Goal: Task Accomplishment & Management: Manage account settings

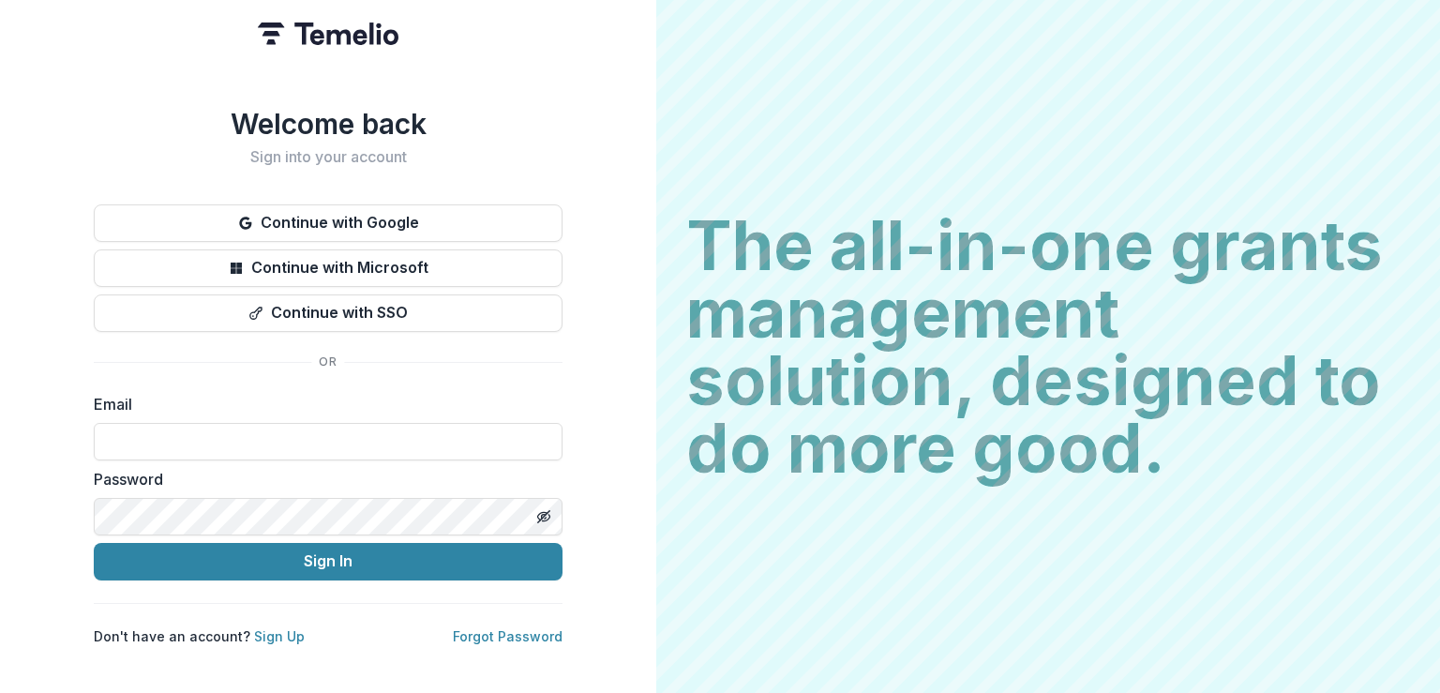
type input "**********"
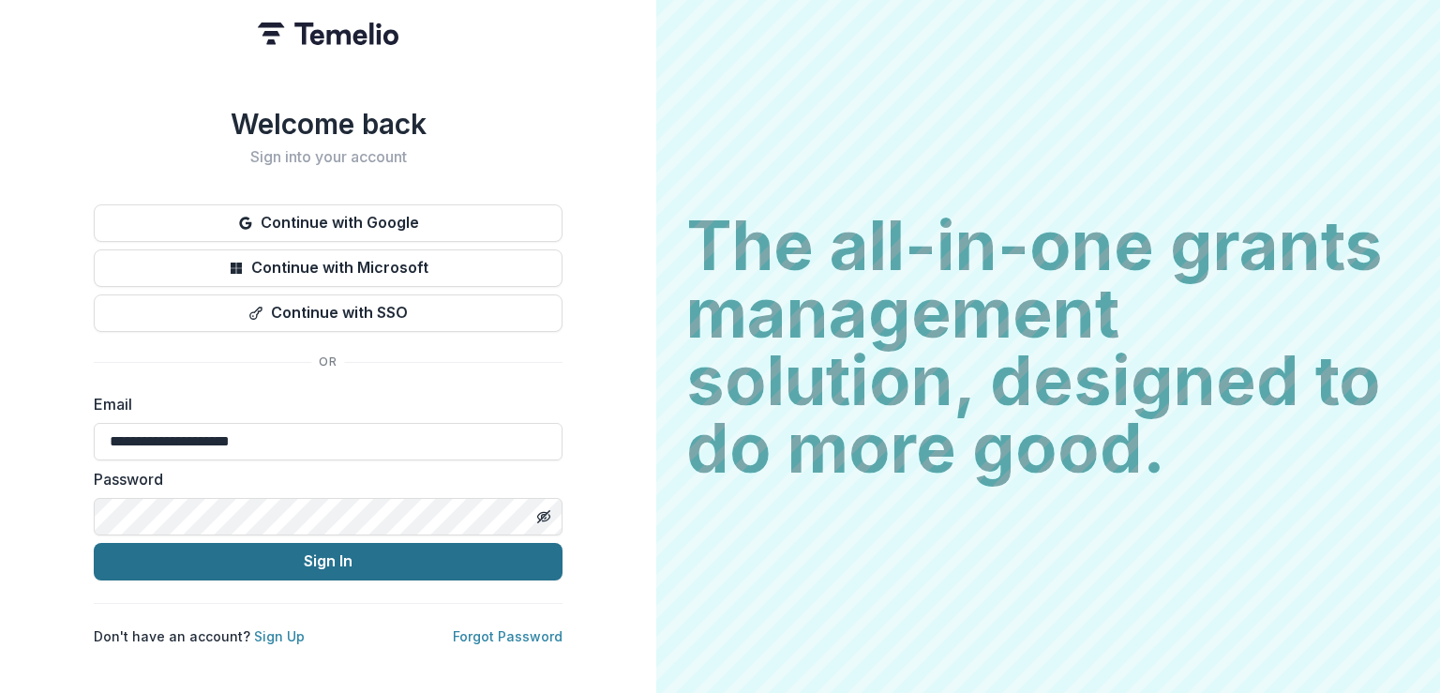
click at [458, 543] on button "Sign In" at bounding box center [328, 562] width 469 height 38
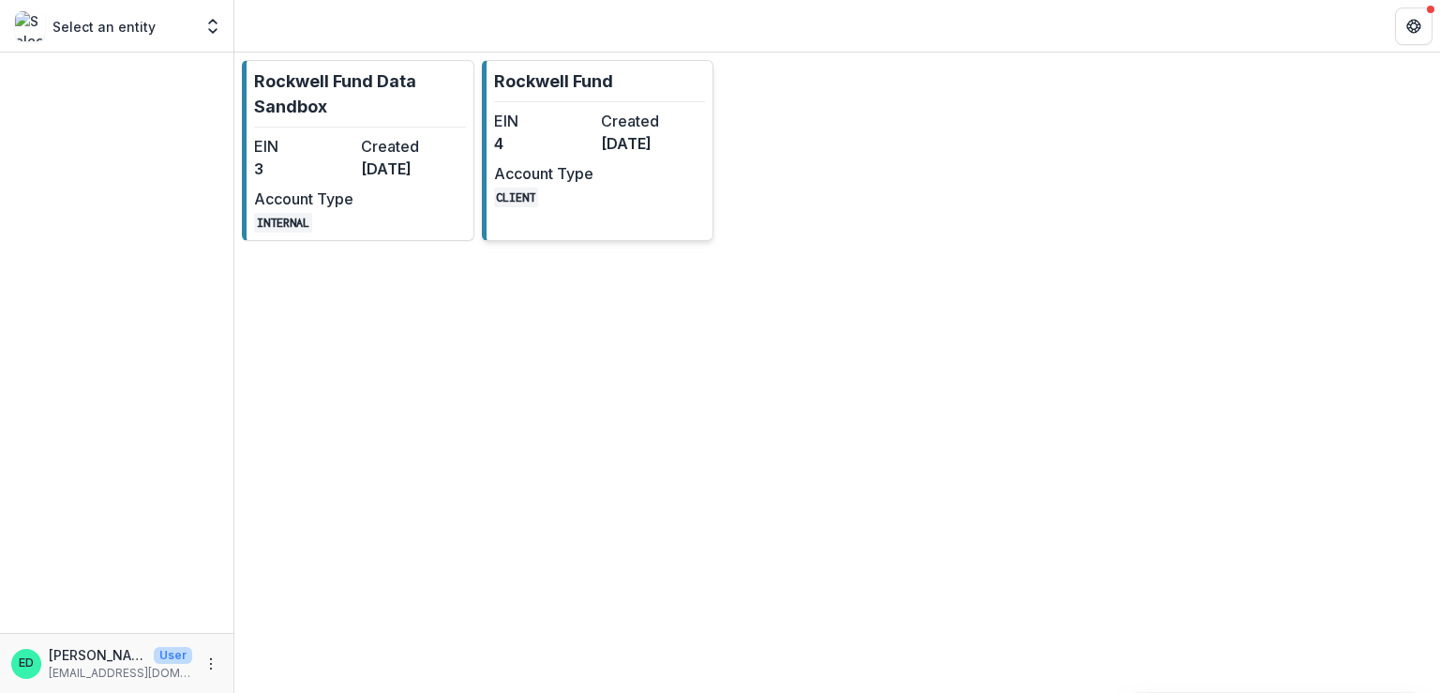
click at [534, 113] on dt "EIN" at bounding box center [543, 121] width 99 height 23
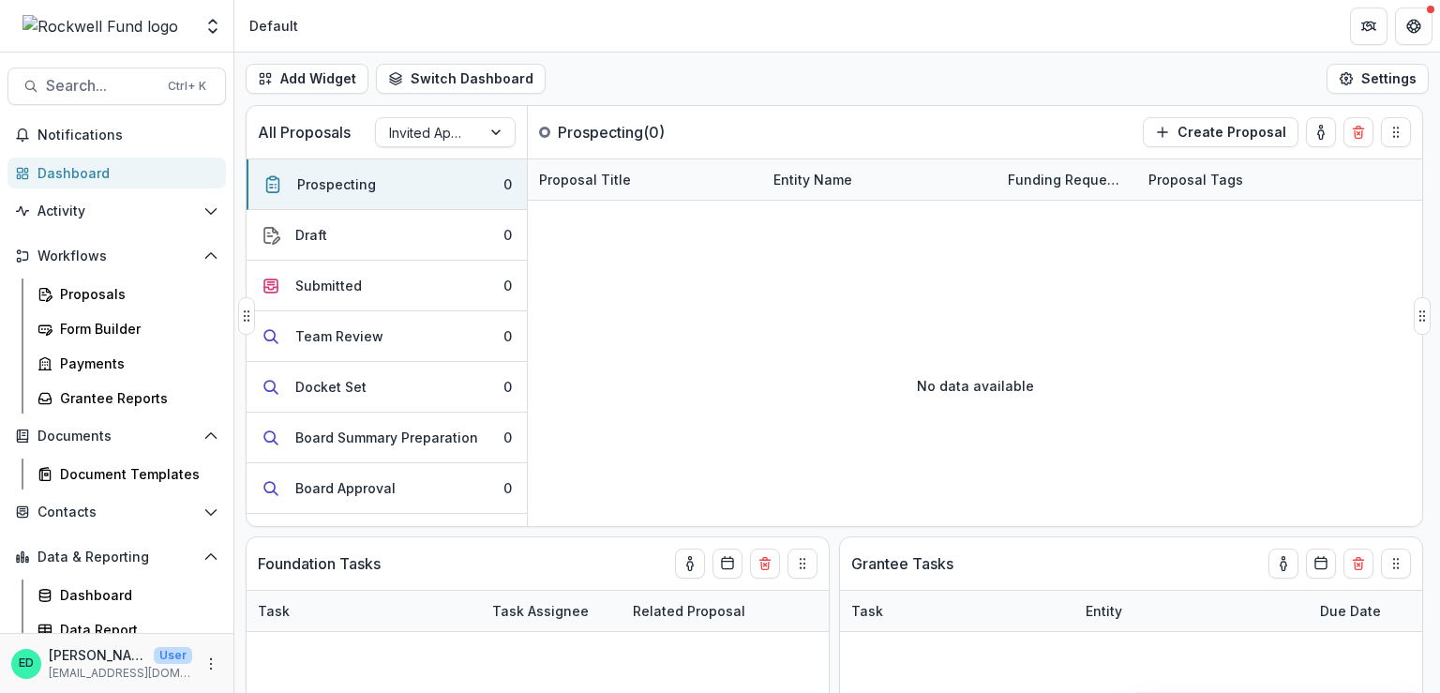
click at [518, 128] on div "All Proposals Invited Applications" at bounding box center [387, 132] width 281 height 53
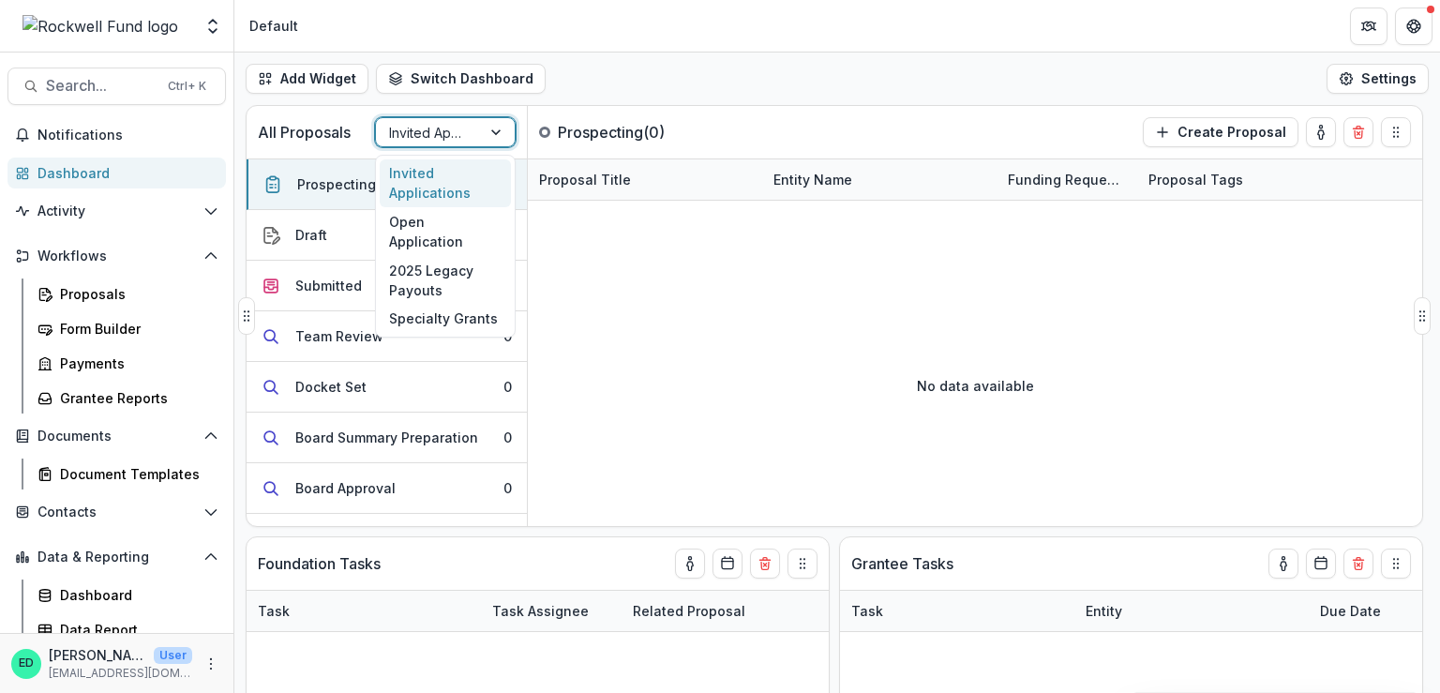
click at [477, 125] on div "Invited Applications" at bounding box center [428, 132] width 105 height 27
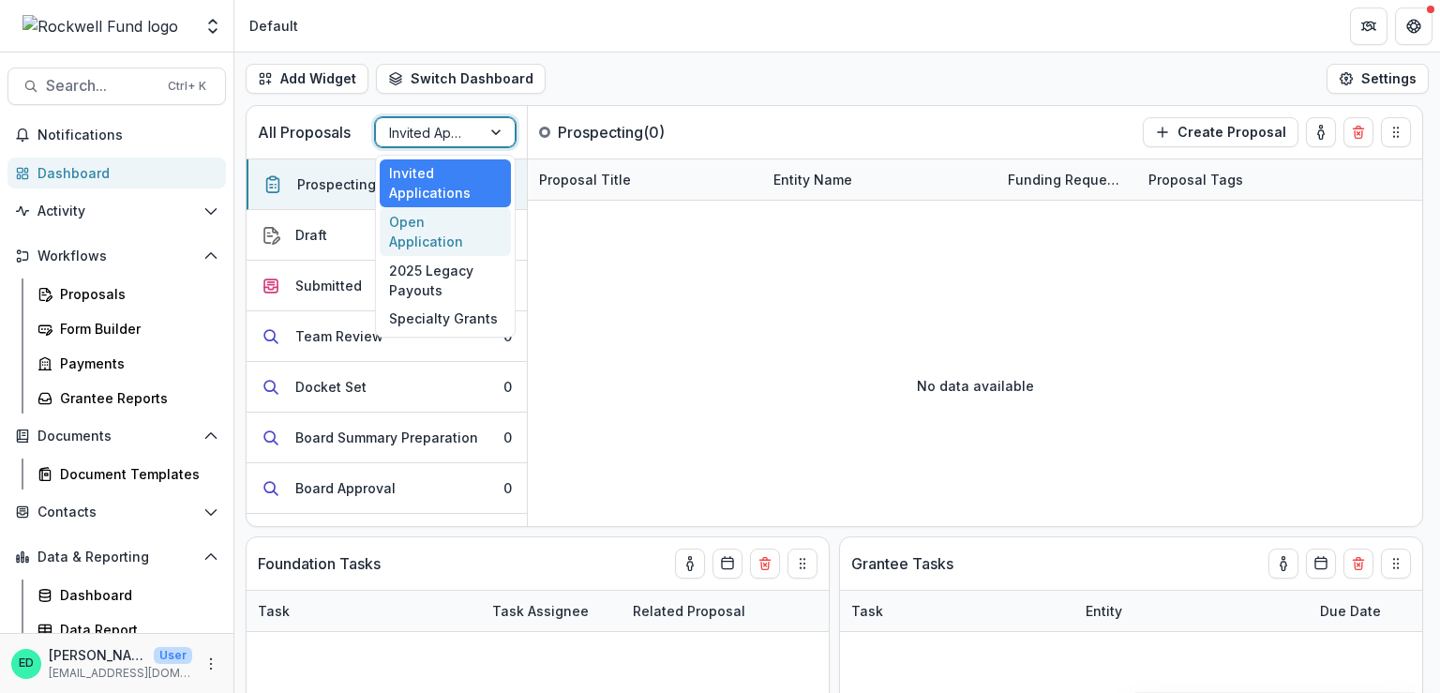
click at [444, 217] on div "Open Application" at bounding box center [445, 231] width 131 height 49
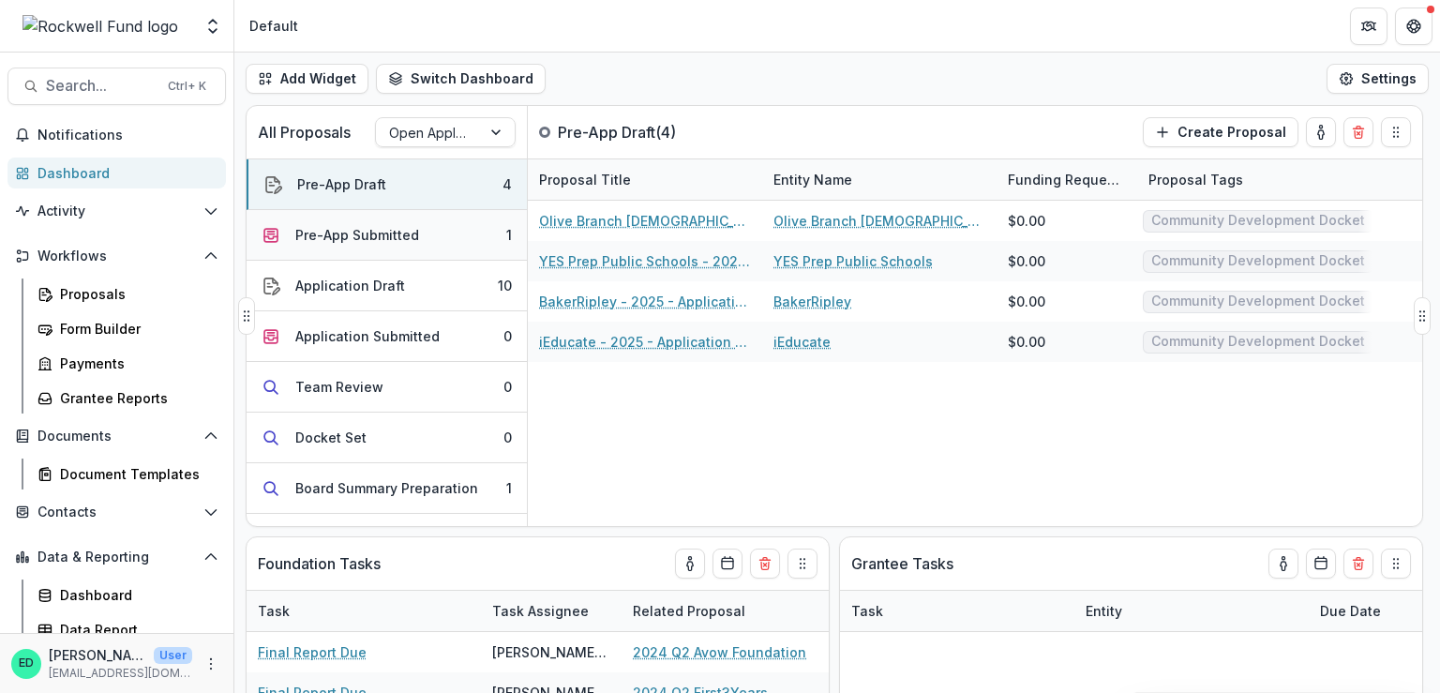
click at [377, 233] on div "Pre-App Submitted" at bounding box center [357, 235] width 124 height 20
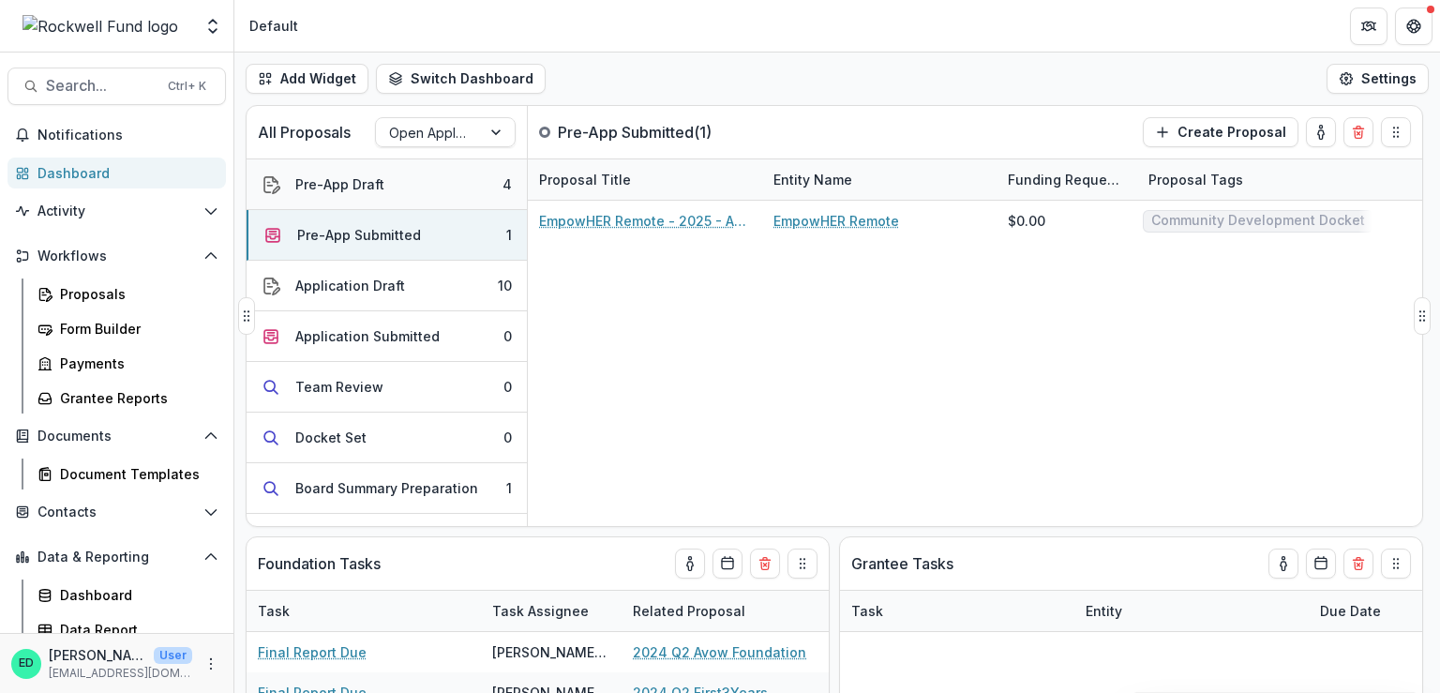
click at [384, 207] on button "Pre-App Draft 4" at bounding box center [387, 184] width 280 height 51
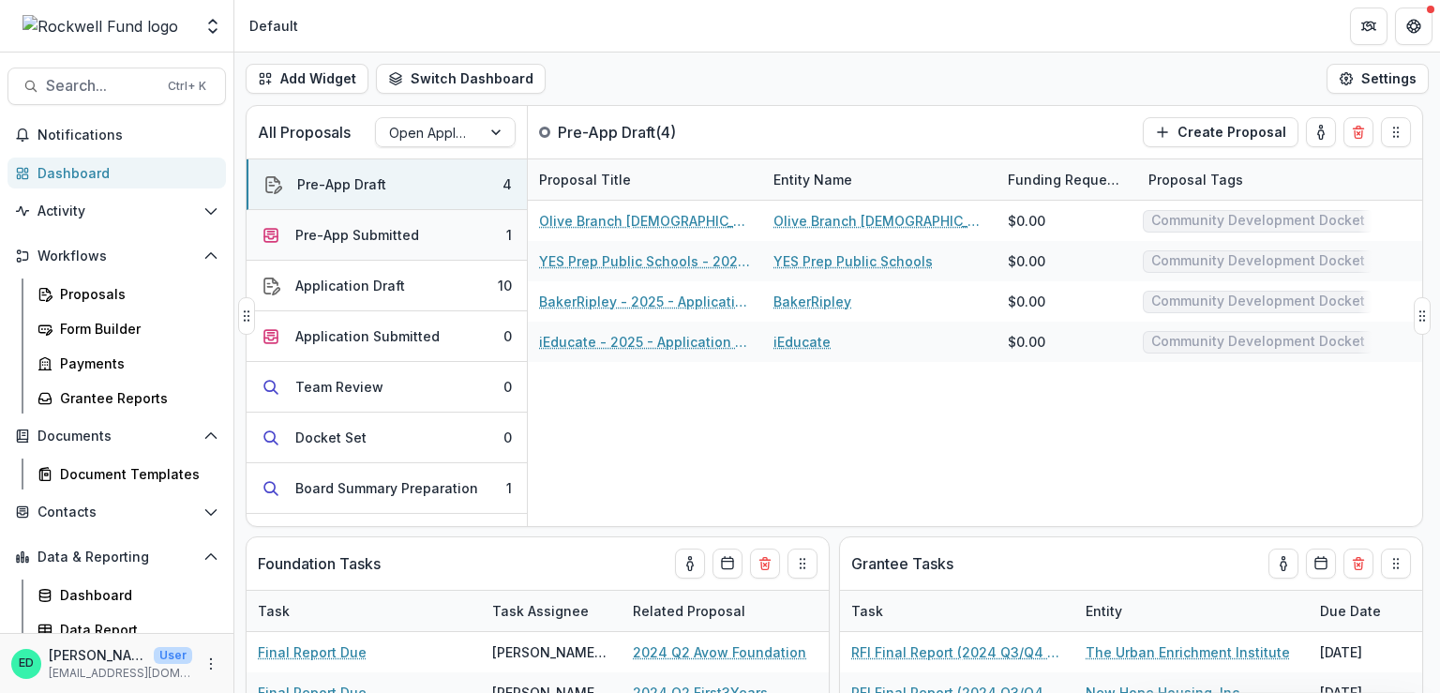
click at [386, 232] on div "Pre-App Submitted" at bounding box center [357, 235] width 124 height 20
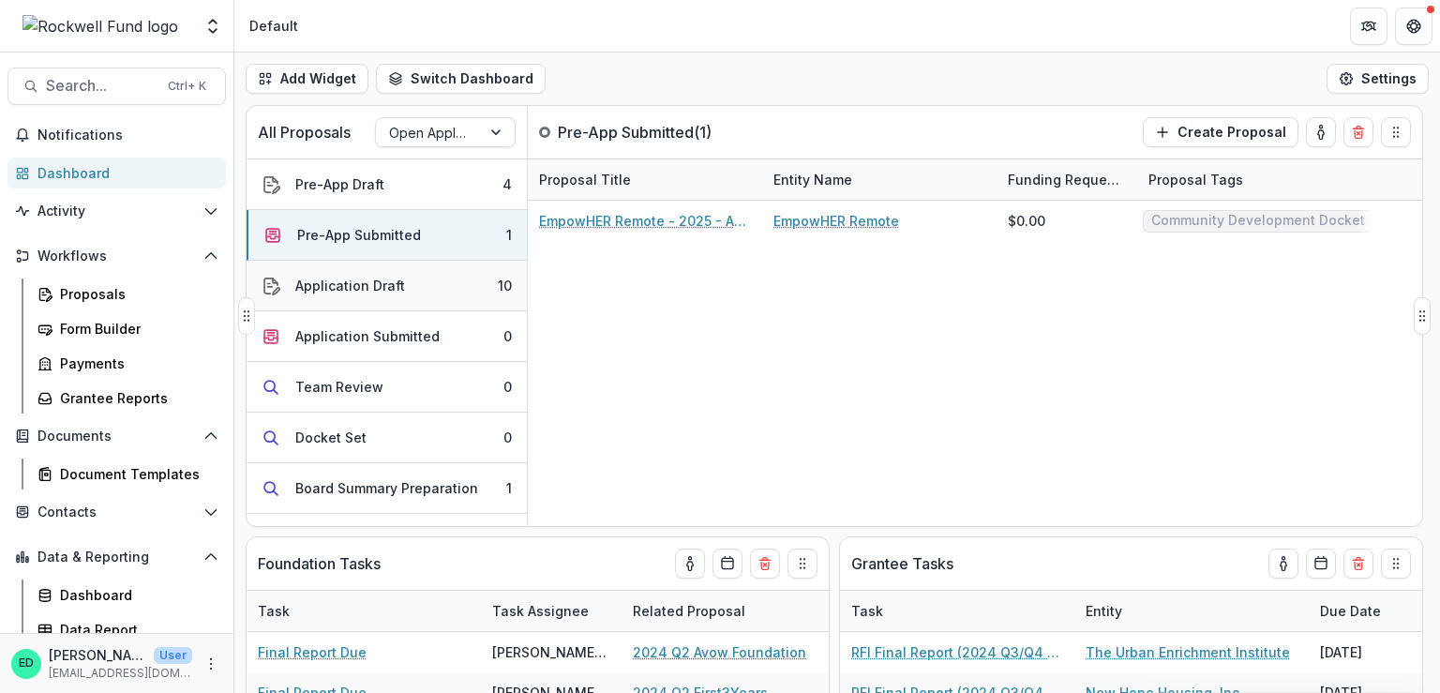
click at [382, 304] on button "Application Draft 10" at bounding box center [387, 286] width 280 height 51
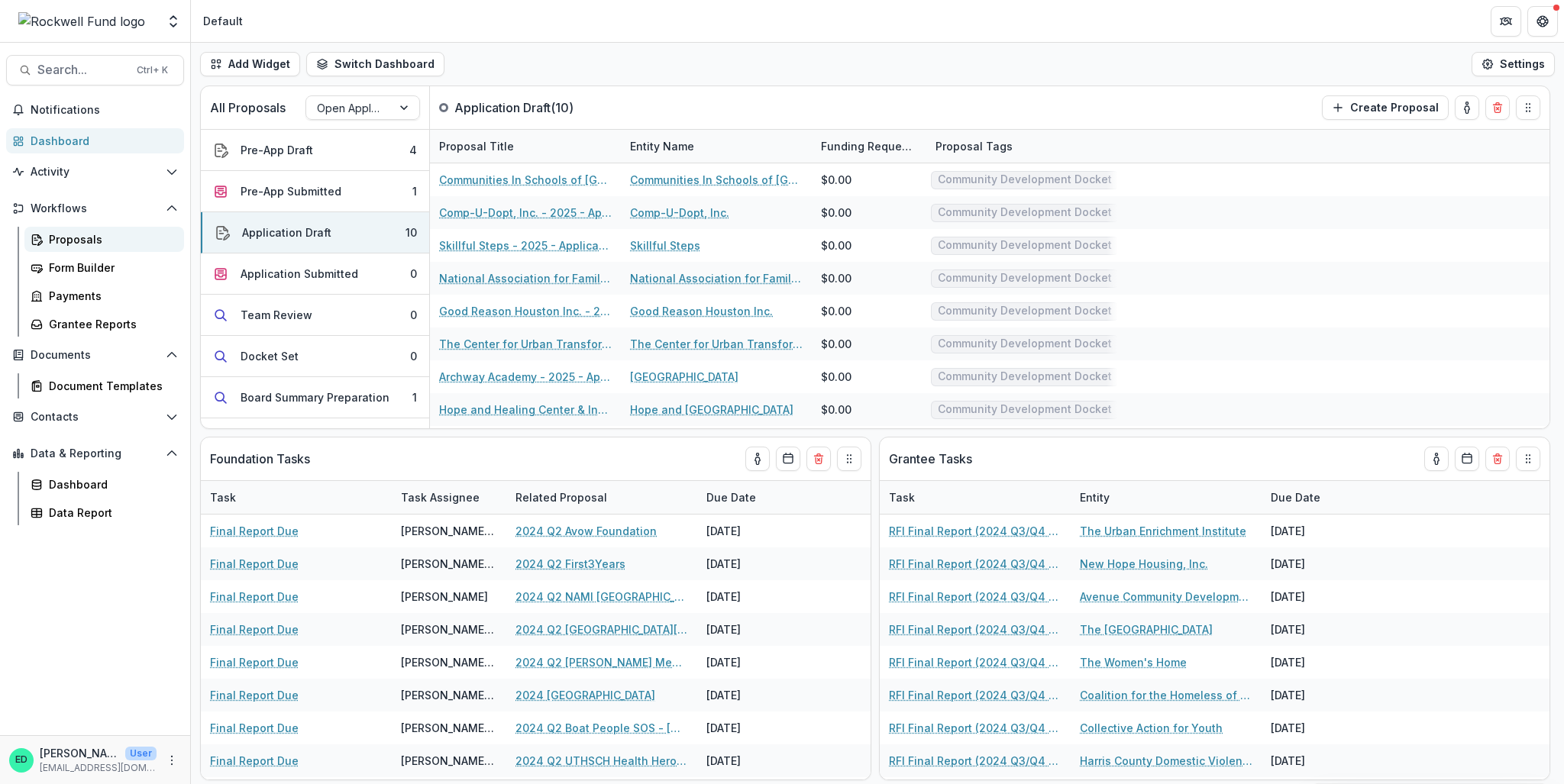
click at [58, 239] on div "Proposals" at bounding box center [110, 239] width 123 height 16
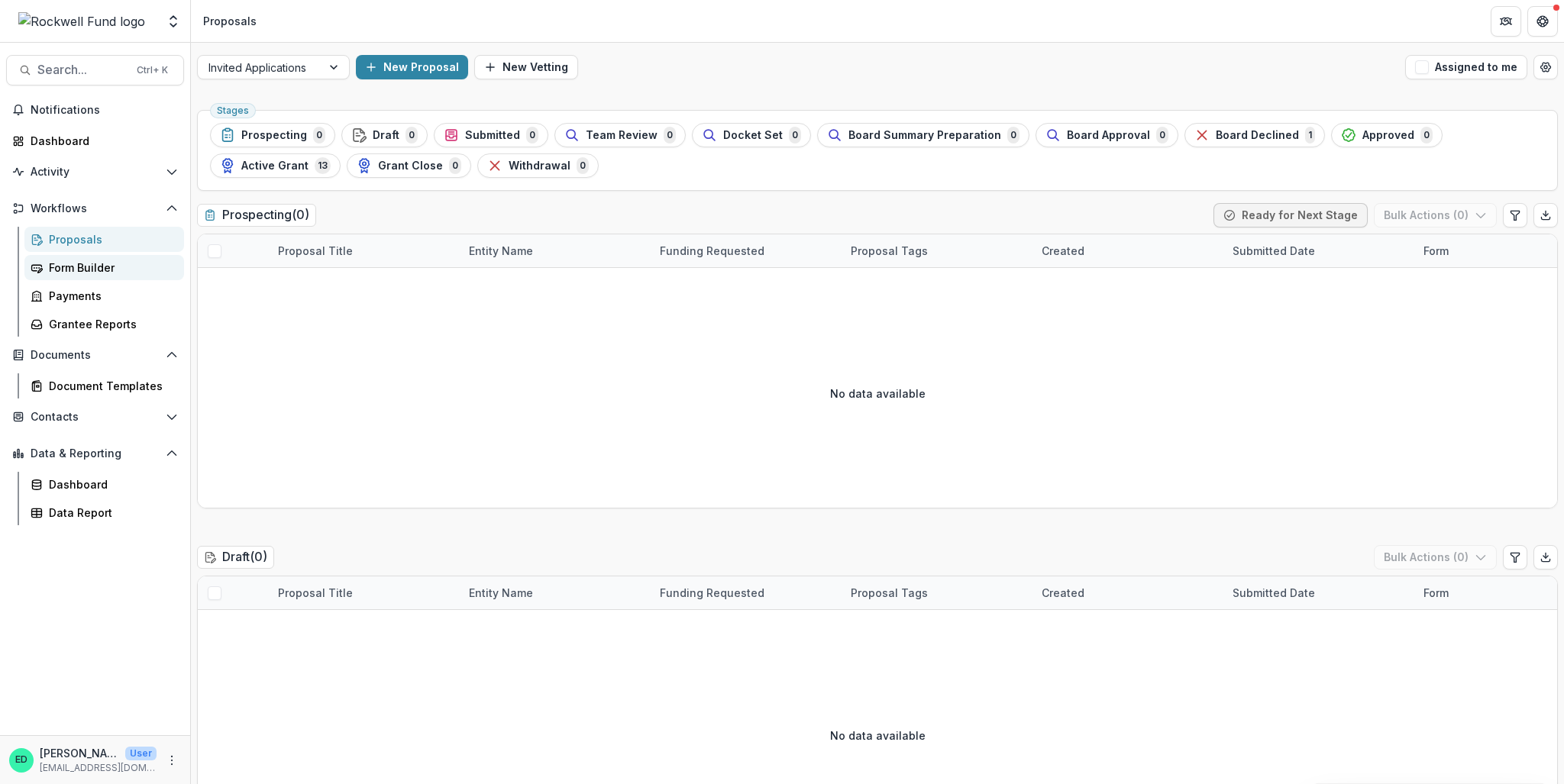
click at [55, 263] on div "Form Builder" at bounding box center [110, 268] width 123 height 16
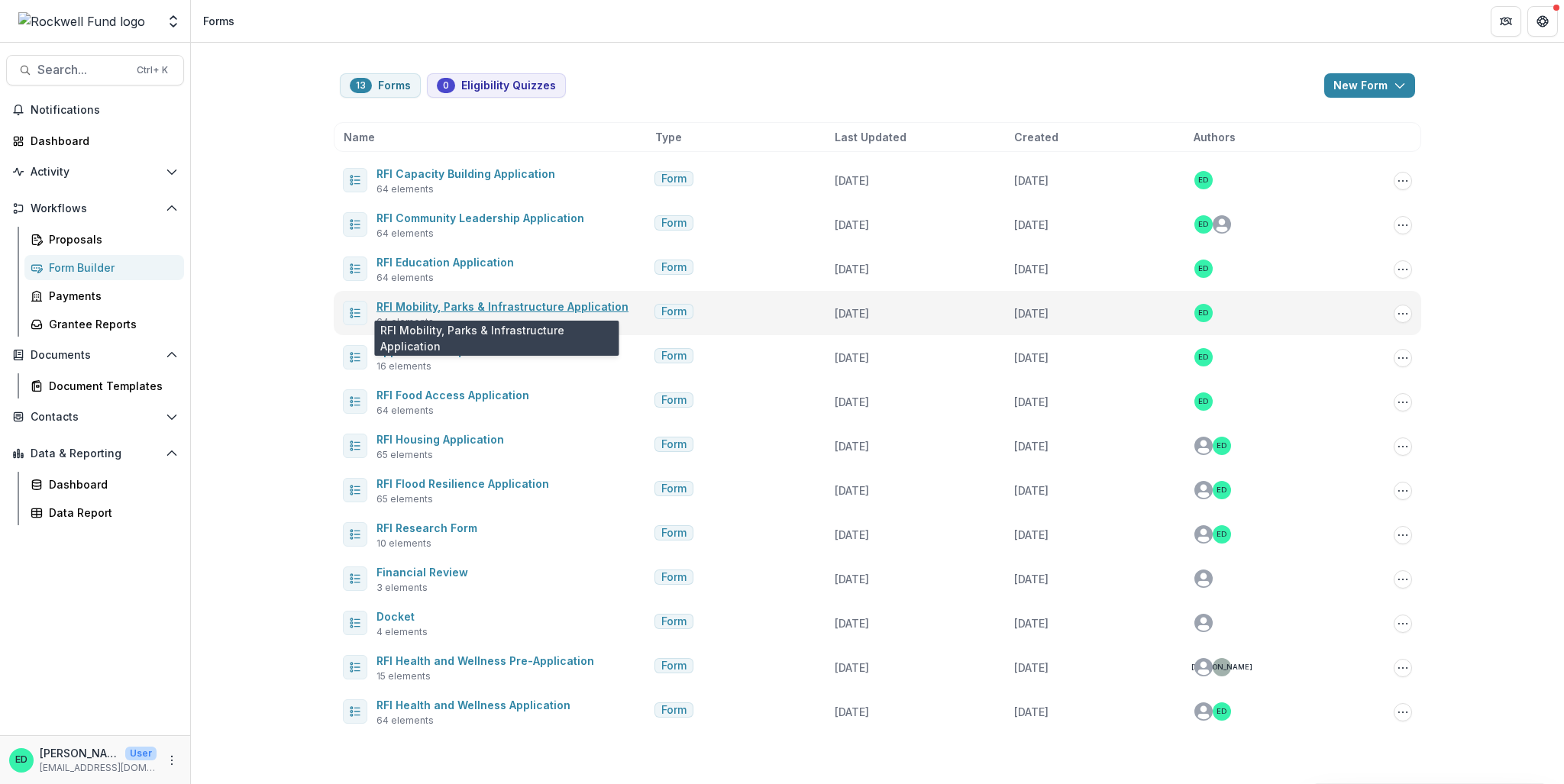
click at [514, 303] on link "RFI Mobility, Parks & Infrastructure Application" at bounding box center [502, 306] width 252 height 13
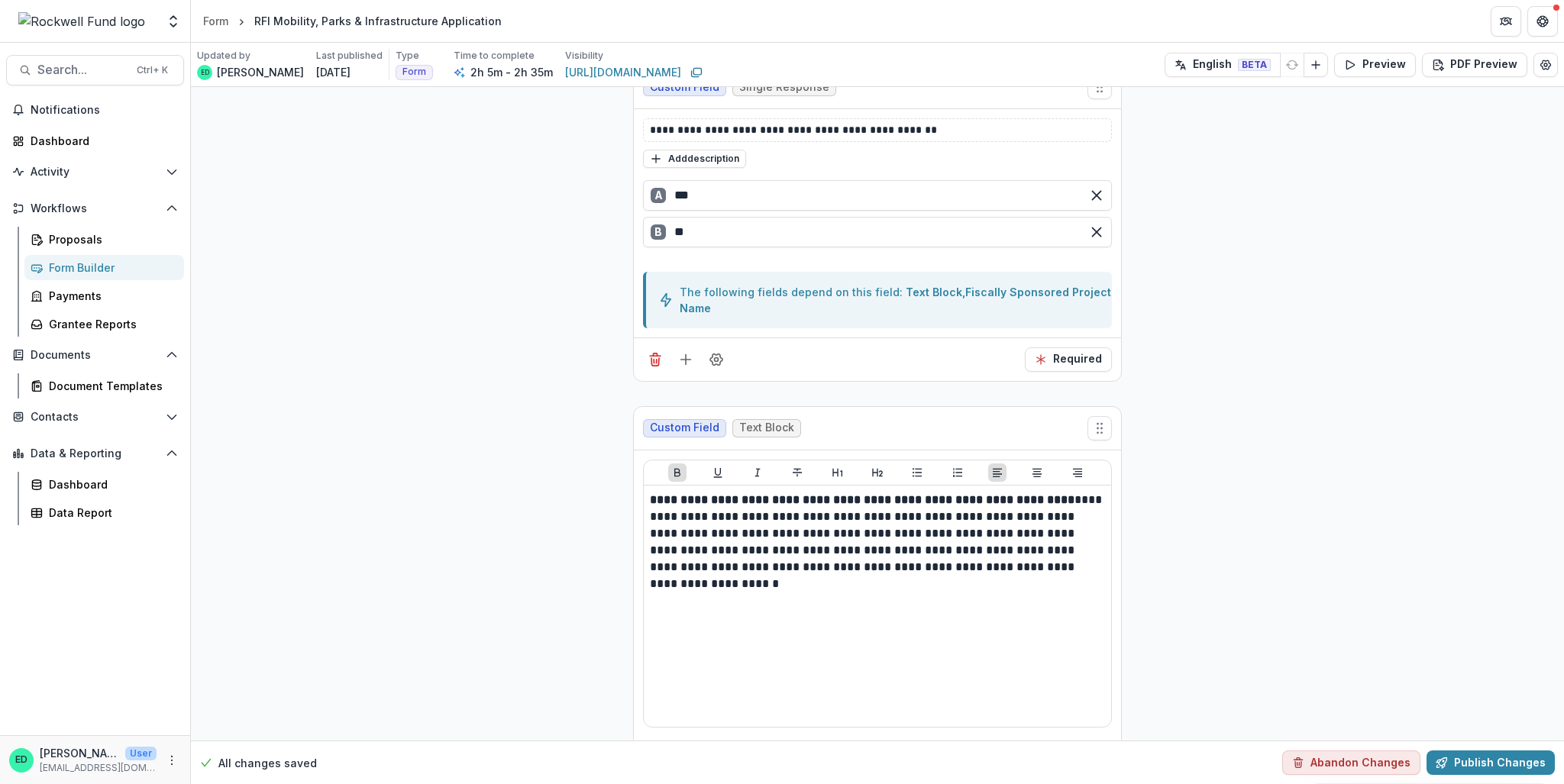
scroll to position [1908, 0]
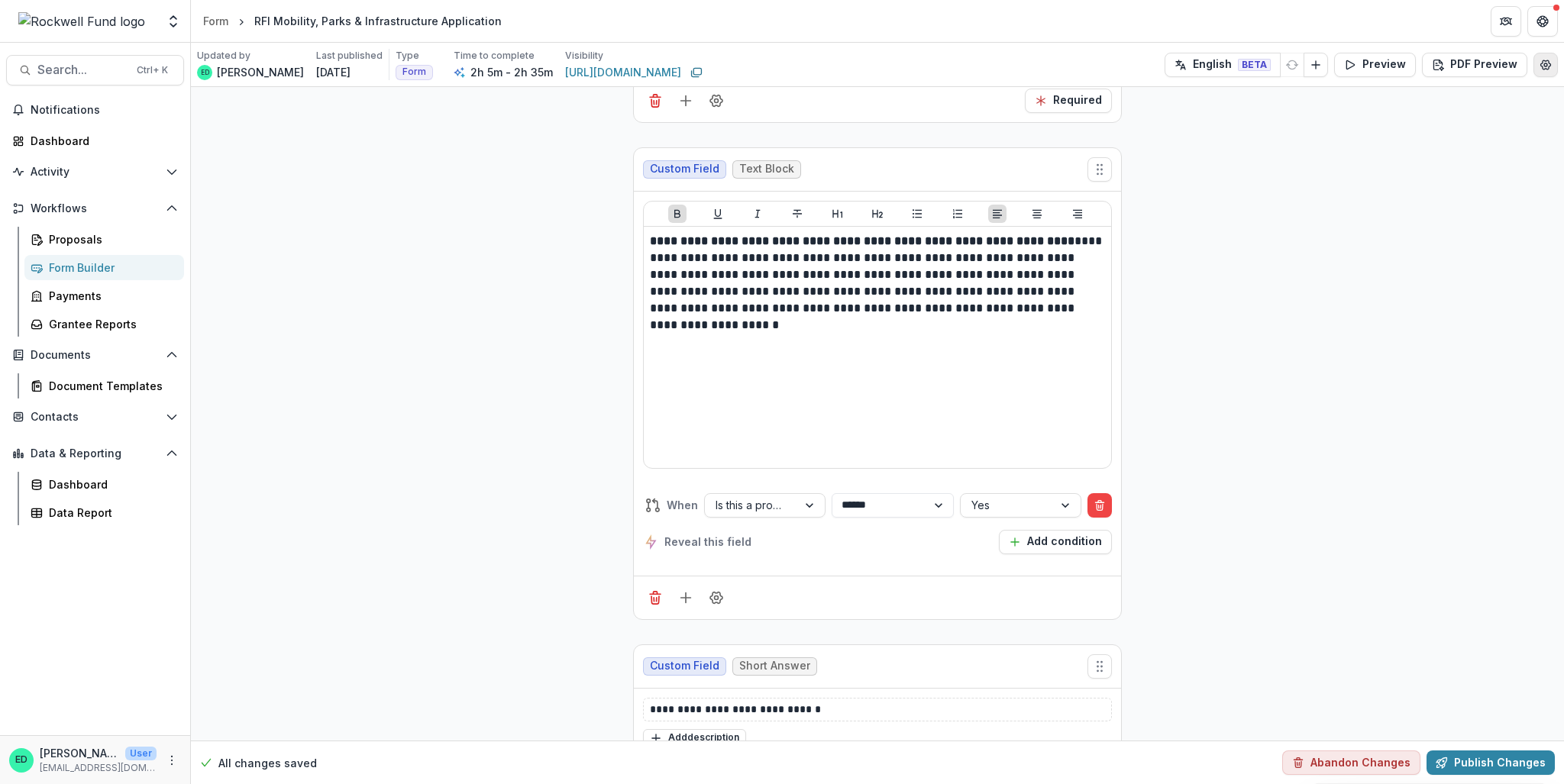
click at [1172, 59] on icon "Edit Form Settings" at bounding box center [1545, 64] width 12 height 12
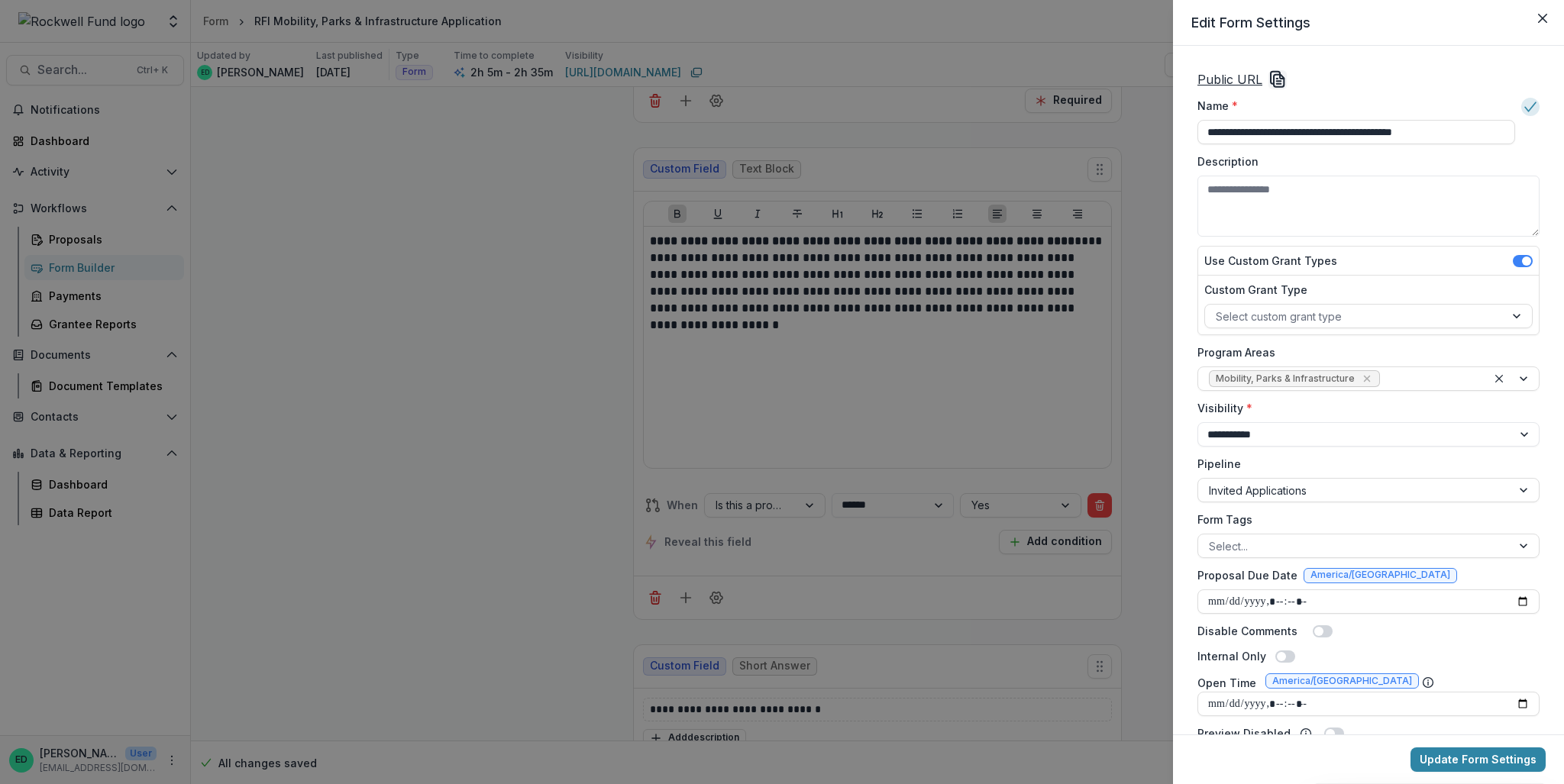
scroll to position [77, 0]
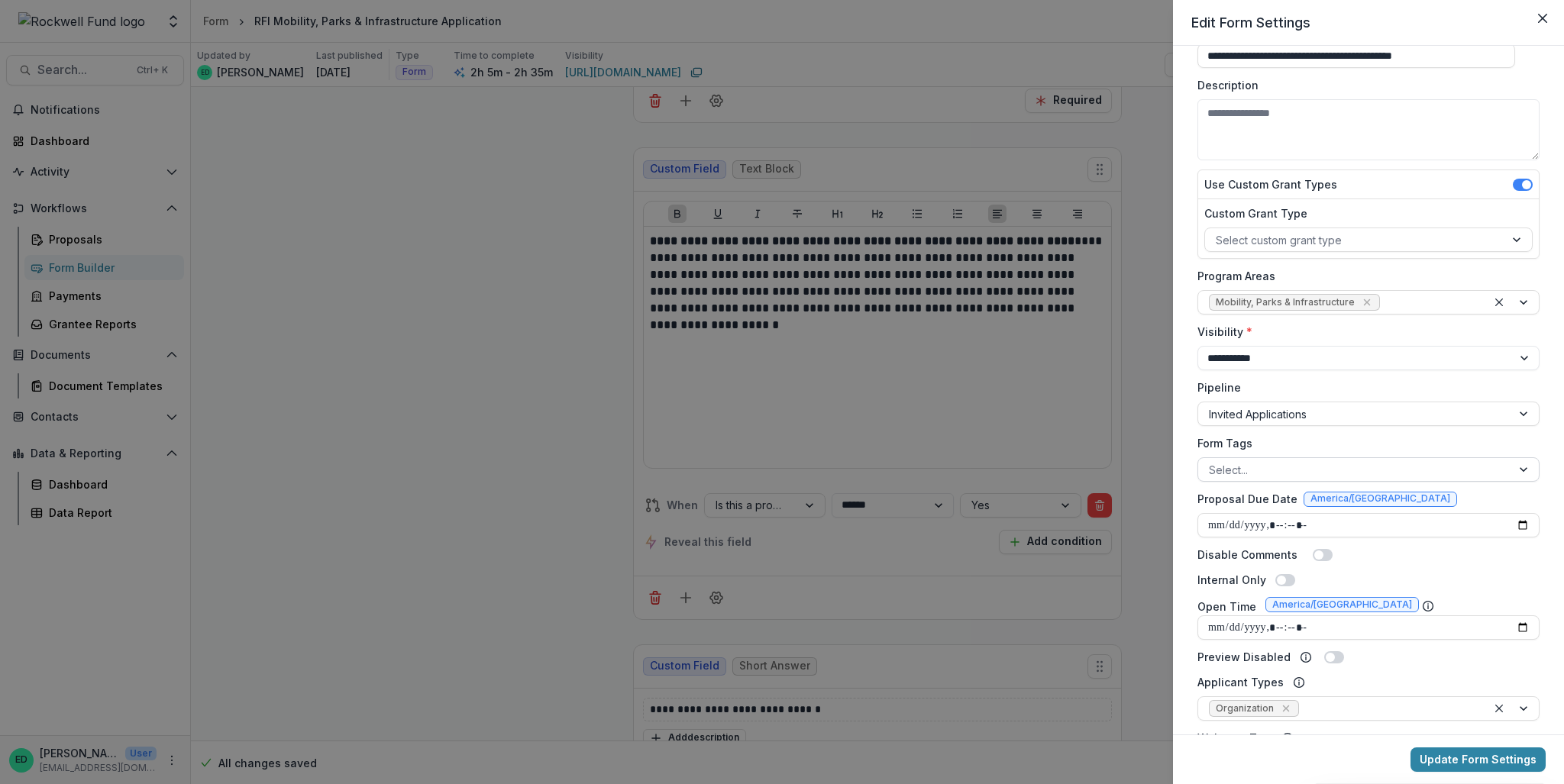
click at [1172, 468] on div at bounding box center [1355, 469] width 292 height 19
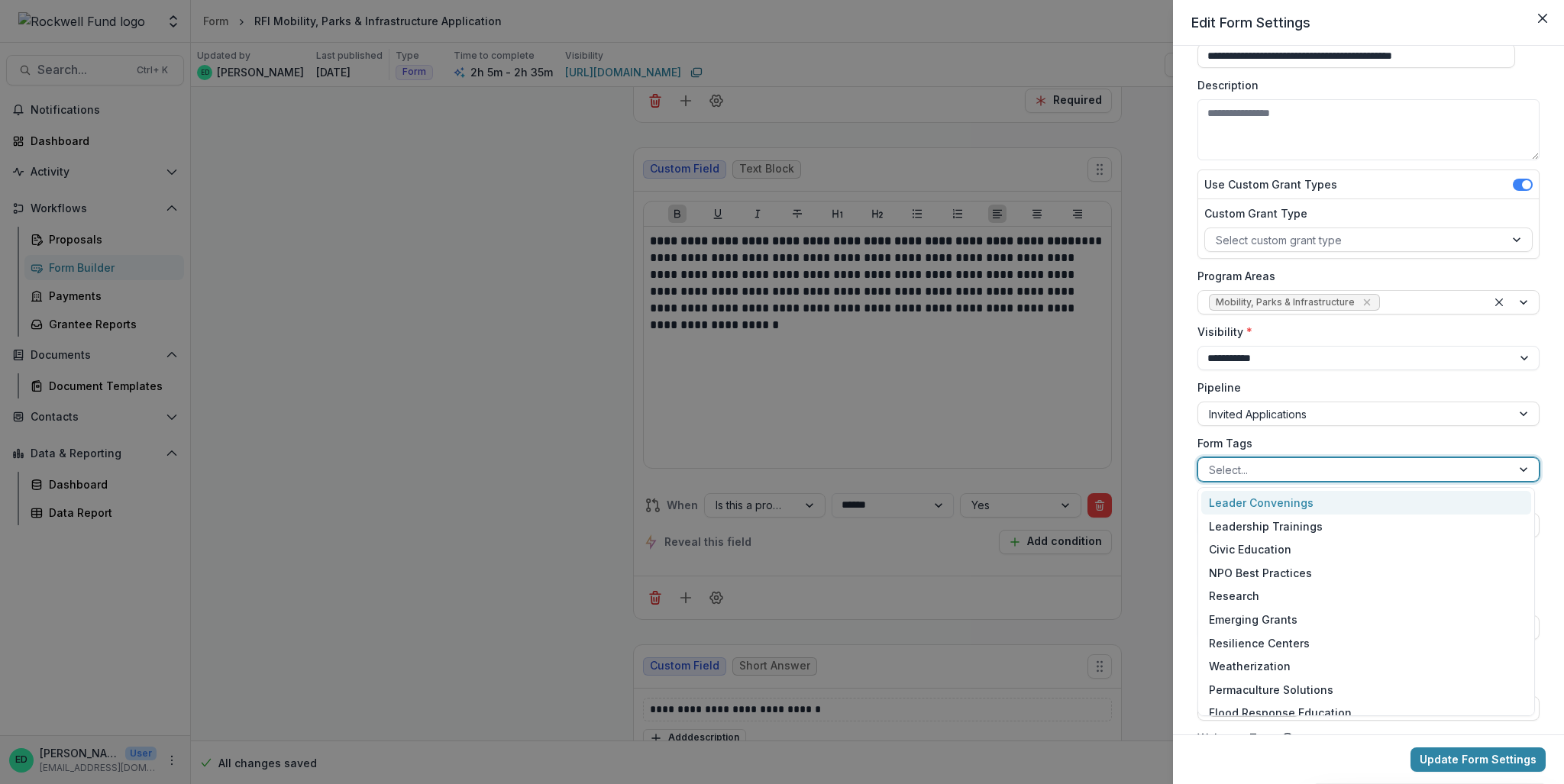
click at [1172, 458] on div "**********" at bounding box center [1368, 390] width 391 height 689
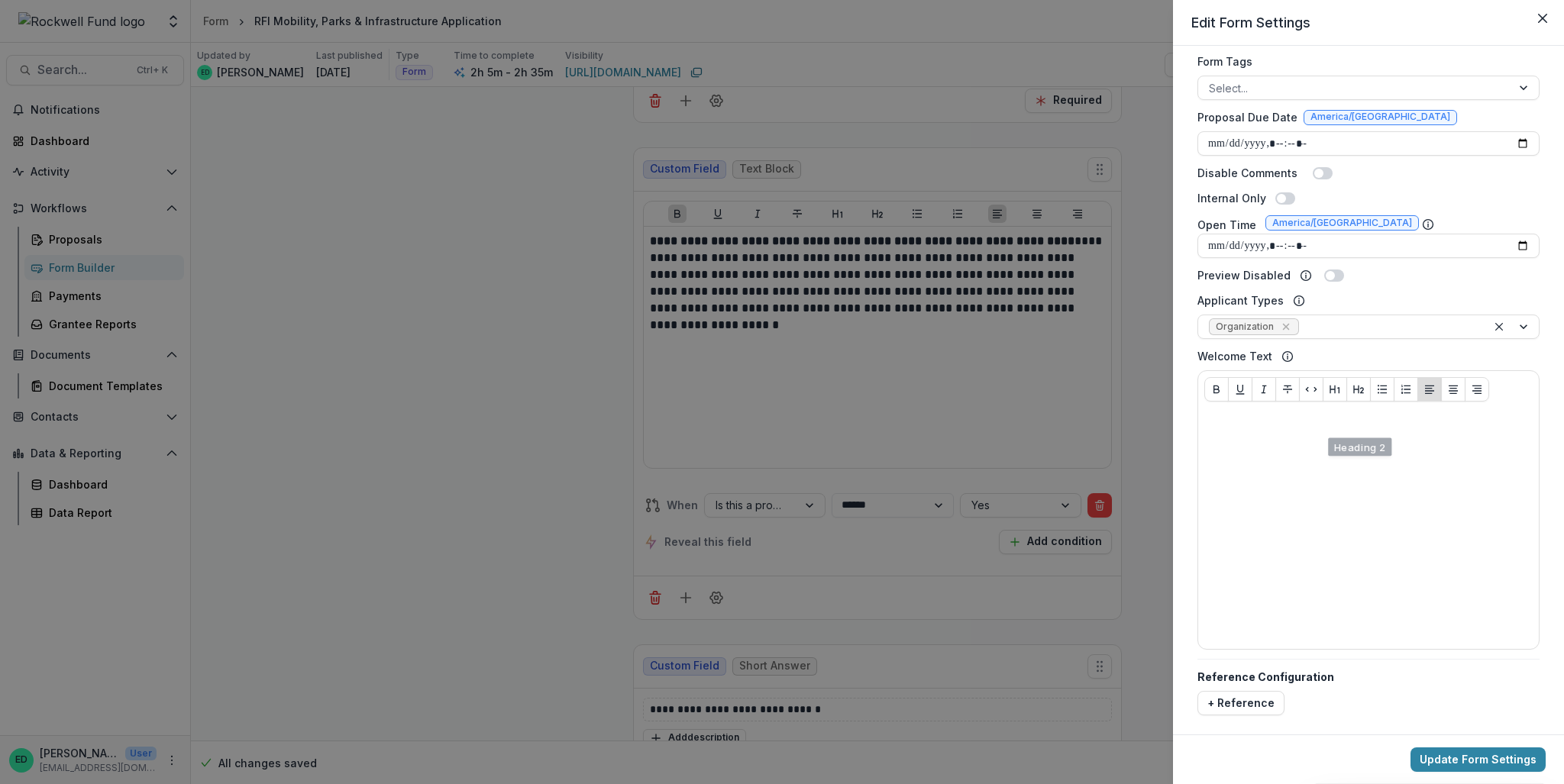
scroll to position [462, 0]
click at [1172, 15] on icon "Close" at bounding box center [1542, 18] width 9 height 9
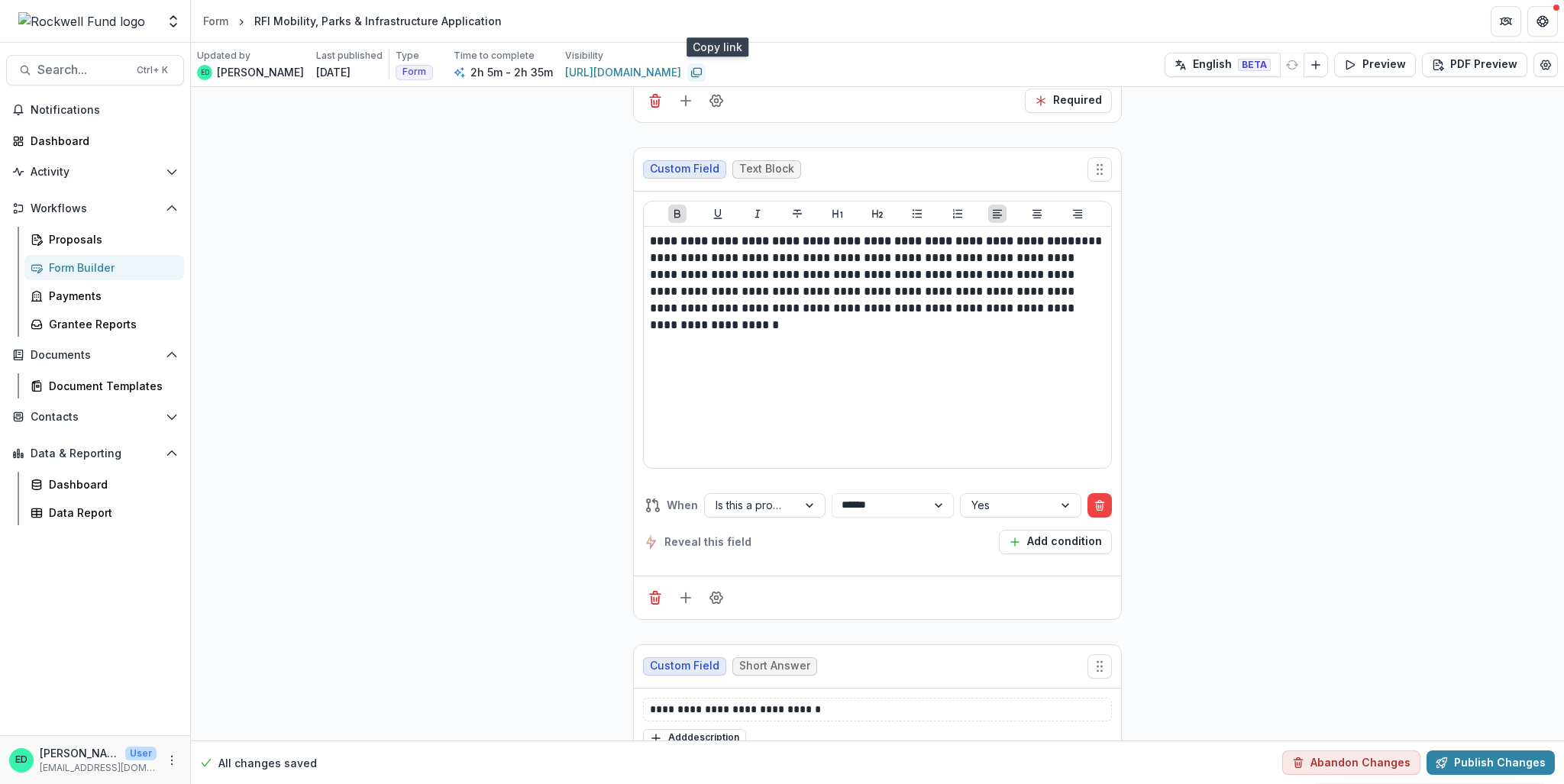
click at [701, 71] on rect "Copy link" at bounding box center [696, 71] width 7 height 7
click at [56, 107] on span "Notifications" at bounding box center [104, 111] width 147 height 13
click at [61, 142] on div "Dashboard" at bounding box center [101, 141] width 141 height 16
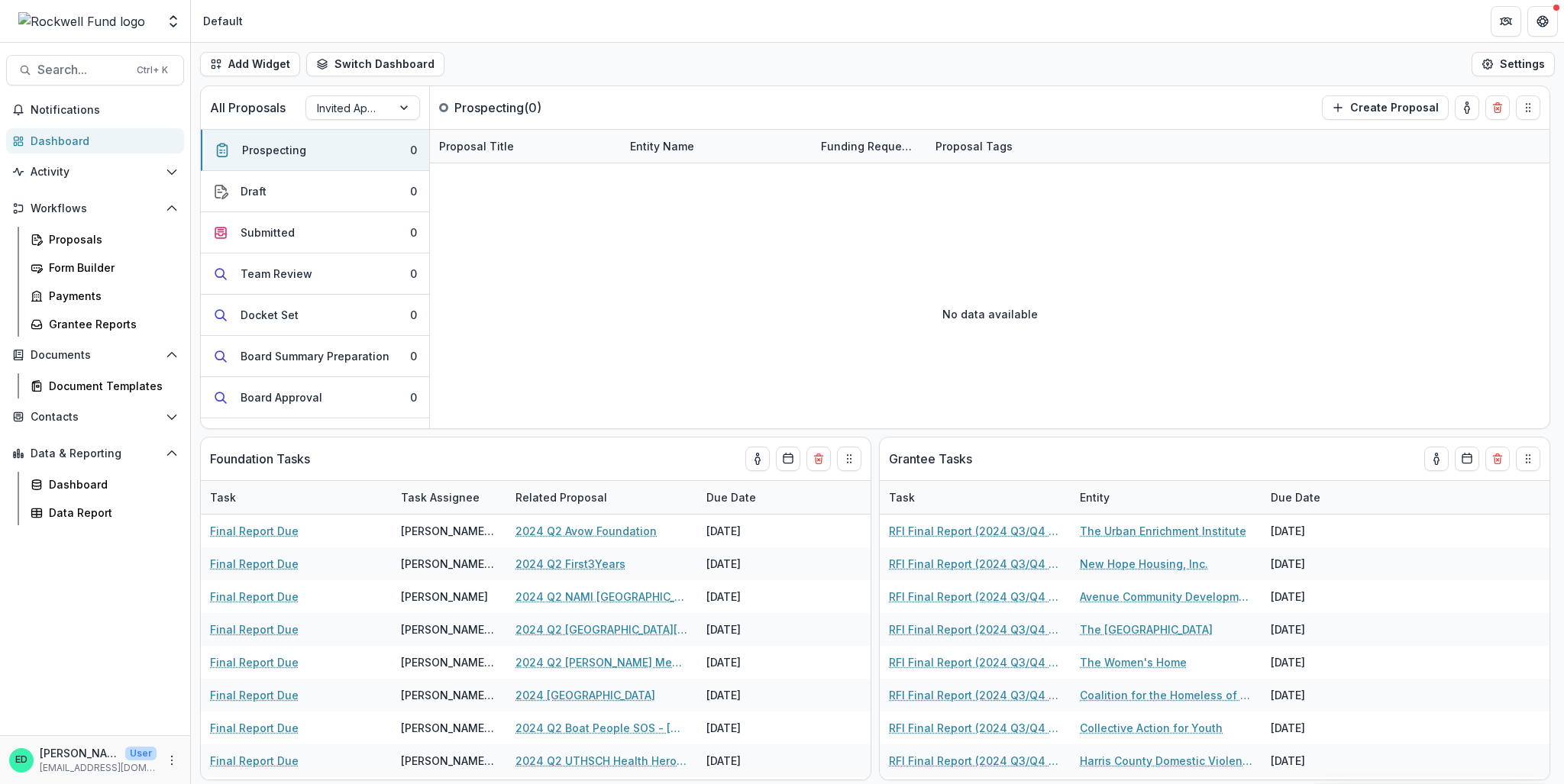
click at [94, 563] on p "edelgado@rockfund.org" at bounding box center [98, 768] width 116 height 14
click at [174, 563] on icon "More" at bounding box center [171, 760] width 12 height 12
click at [225, 563] on link "User Settings" at bounding box center [272, 728] width 164 height 25
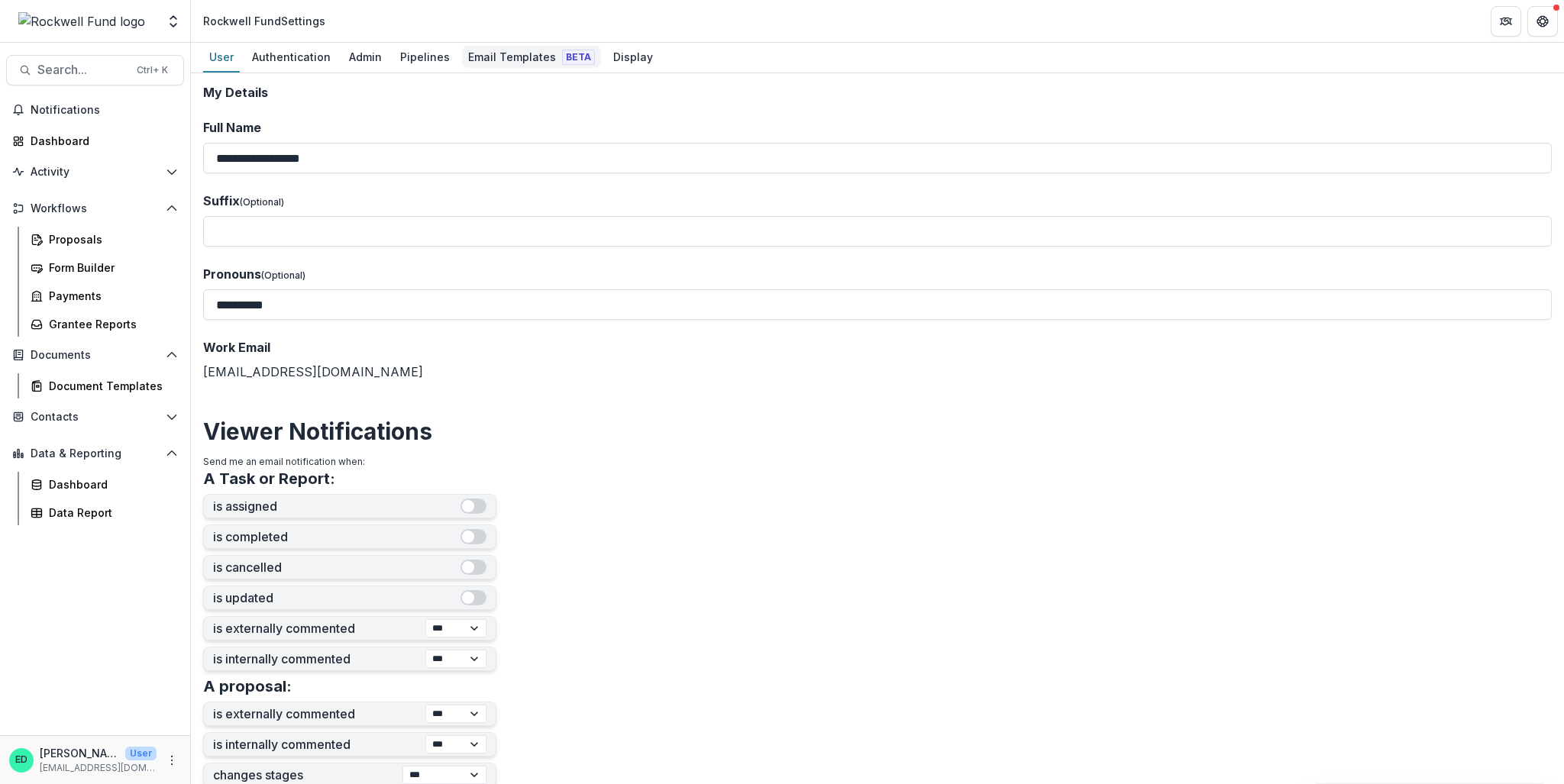
click at [503, 53] on div "Email Templates Beta" at bounding box center [531, 56] width 139 height 22
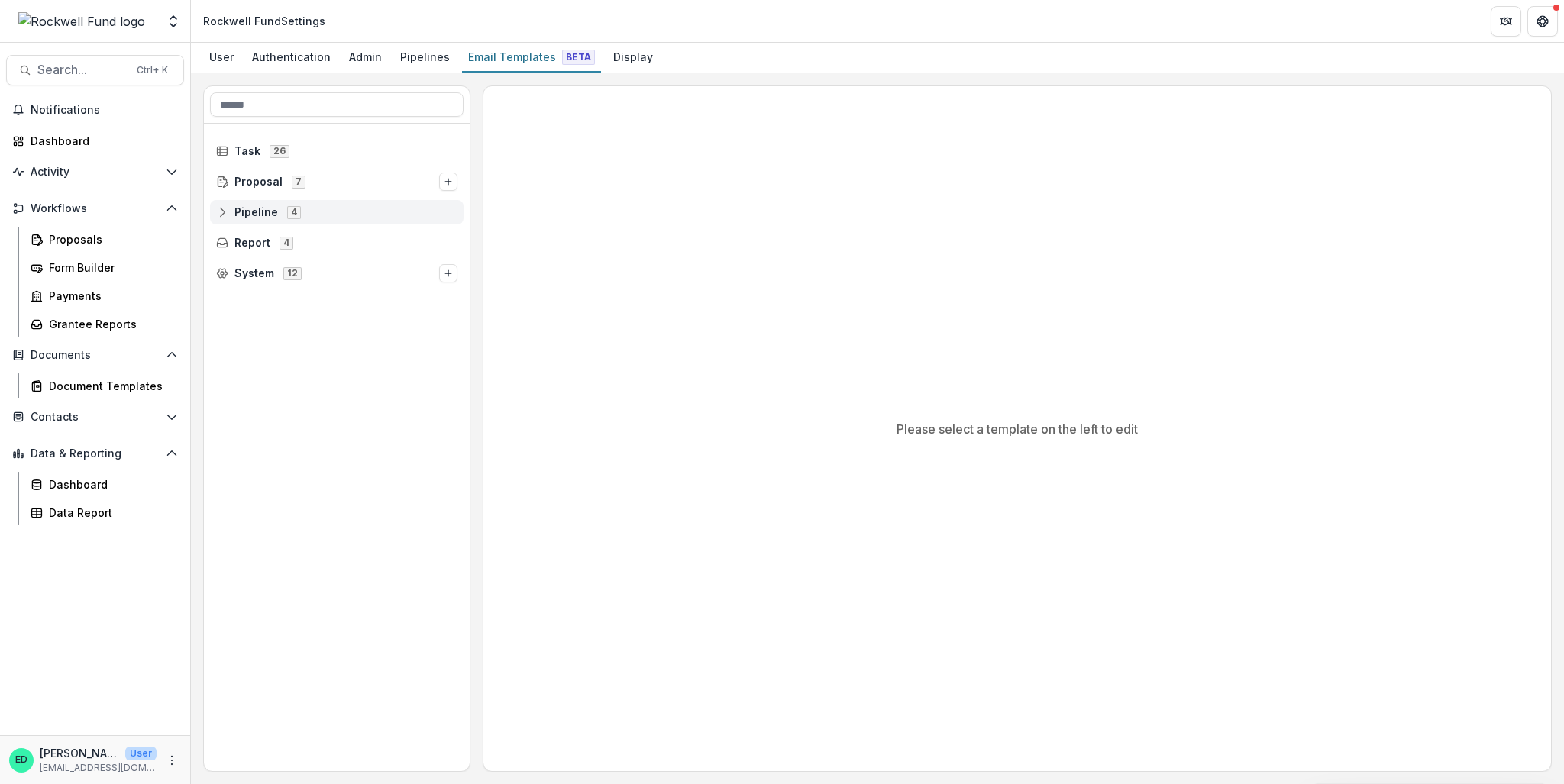
click at [320, 205] on span "Pipeline 4" at bounding box center [336, 212] width 241 height 13
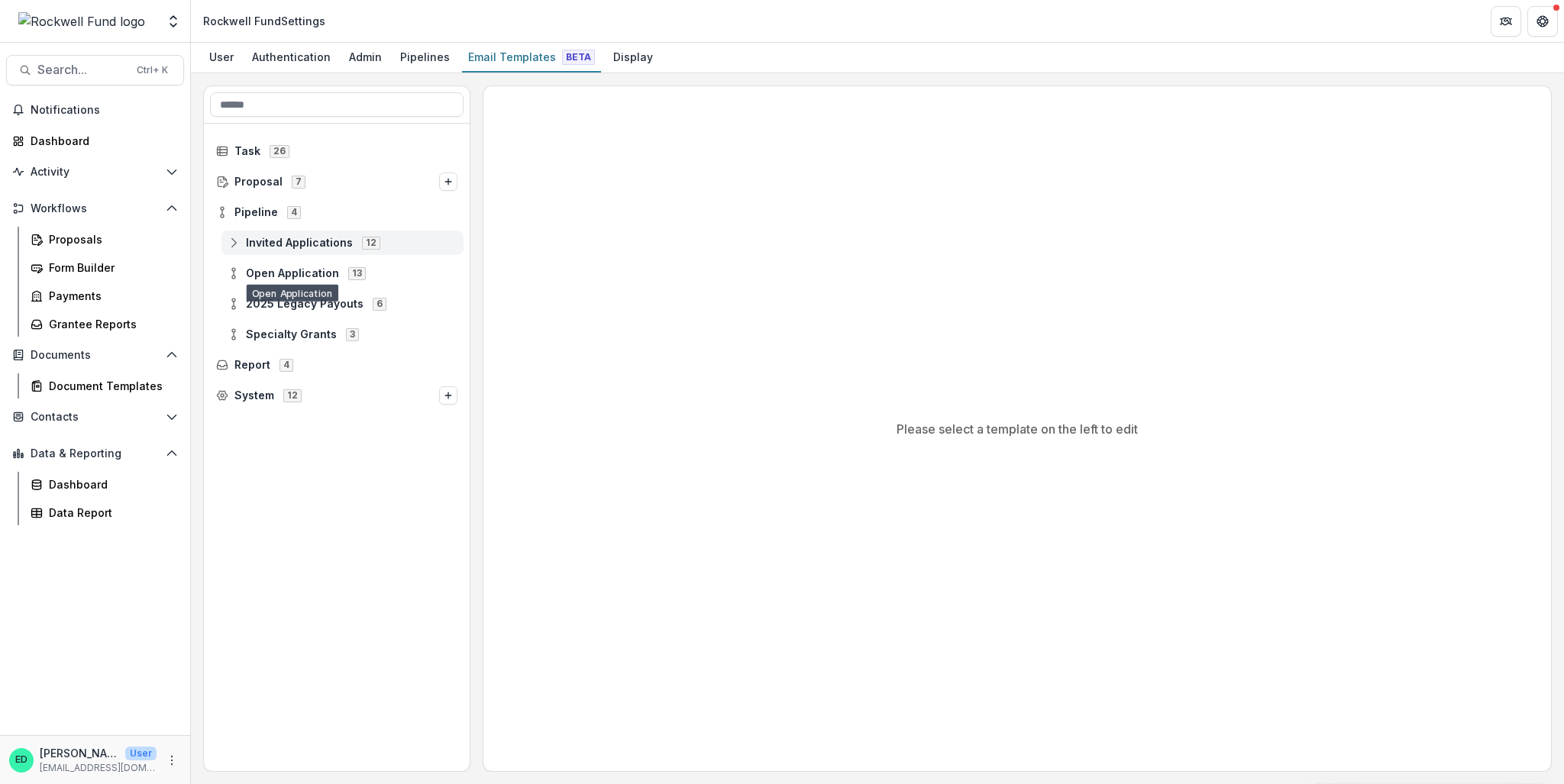
click at [321, 237] on span "Invited Applications" at bounding box center [299, 243] width 107 height 13
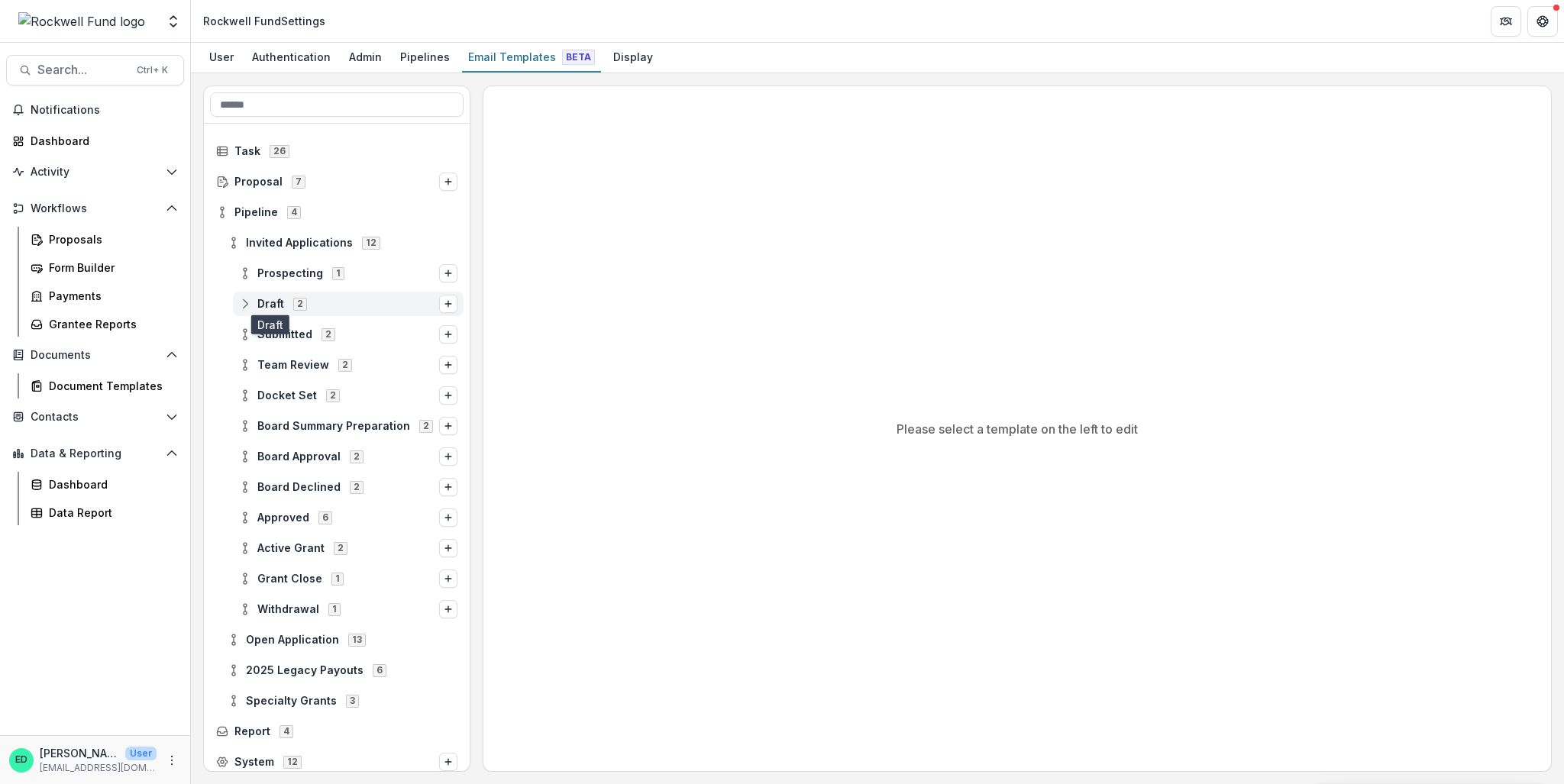
click at [263, 309] on span "Draft" at bounding box center [270, 304] width 27 height 13
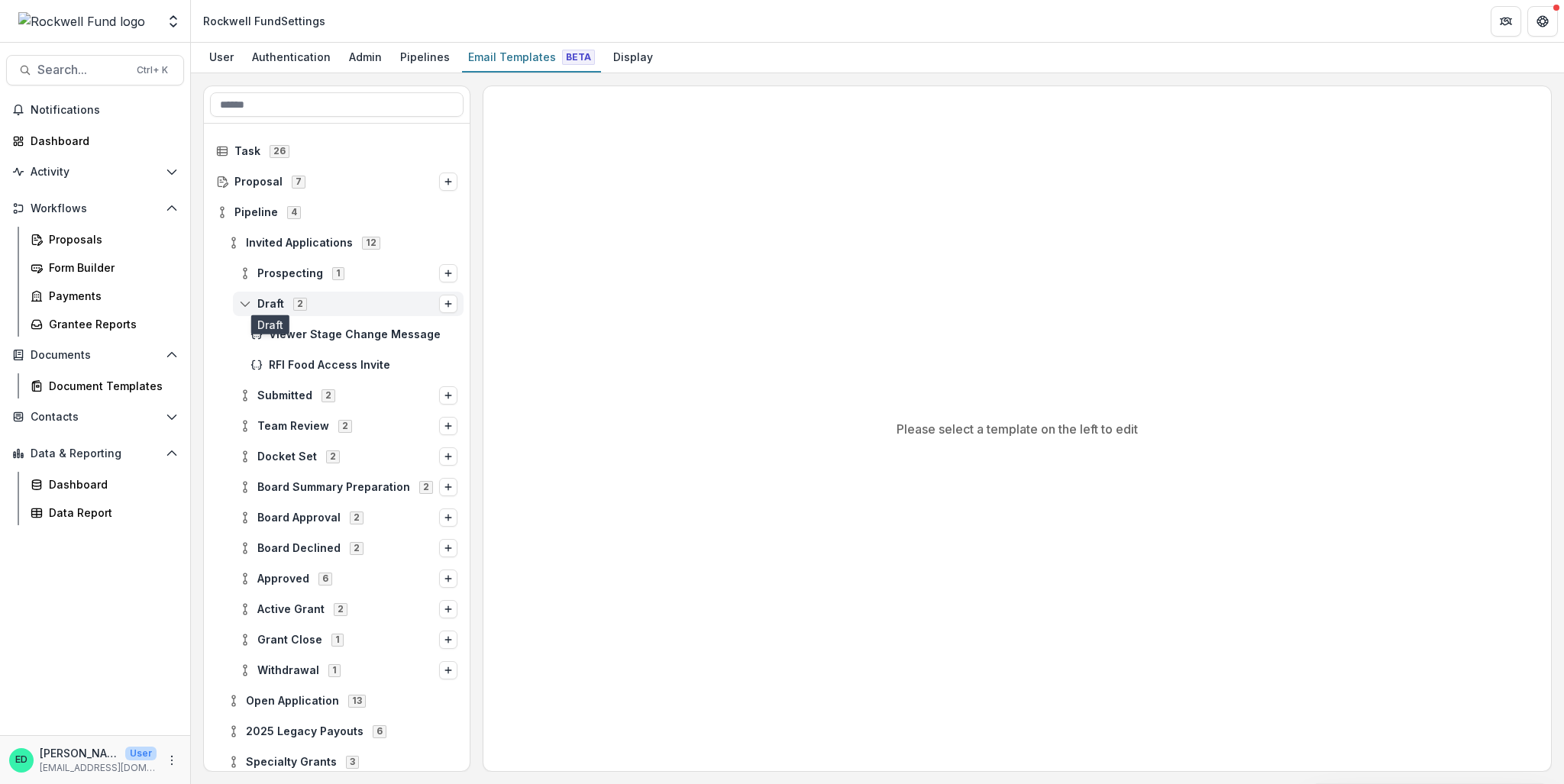
click at [272, 304] on span "Draft" at bounding box center [270, 304] width 27 height 13
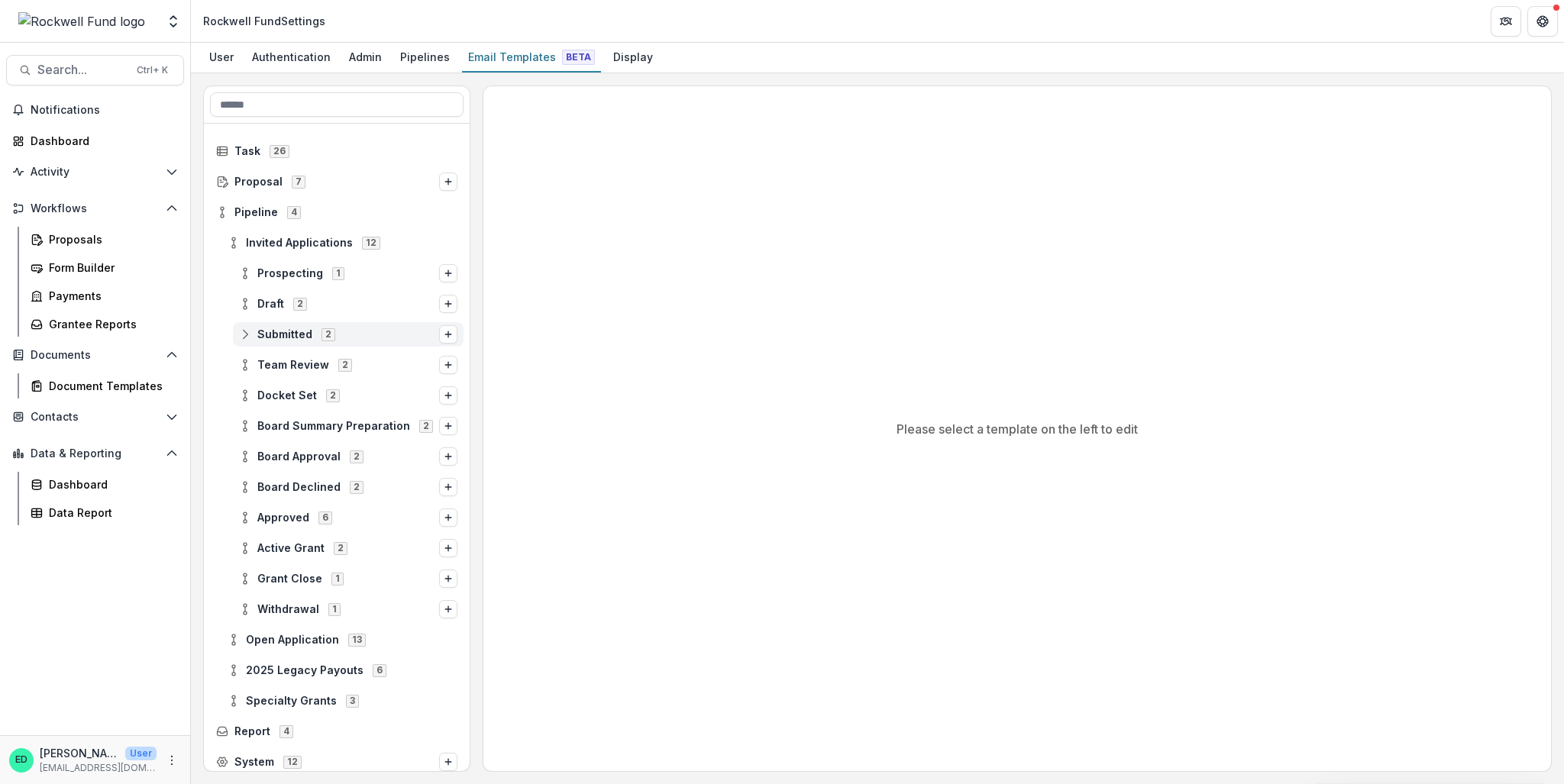
click at [275, 331] on span "Submitted" at bounding box center [285, 335] width 55 height 13
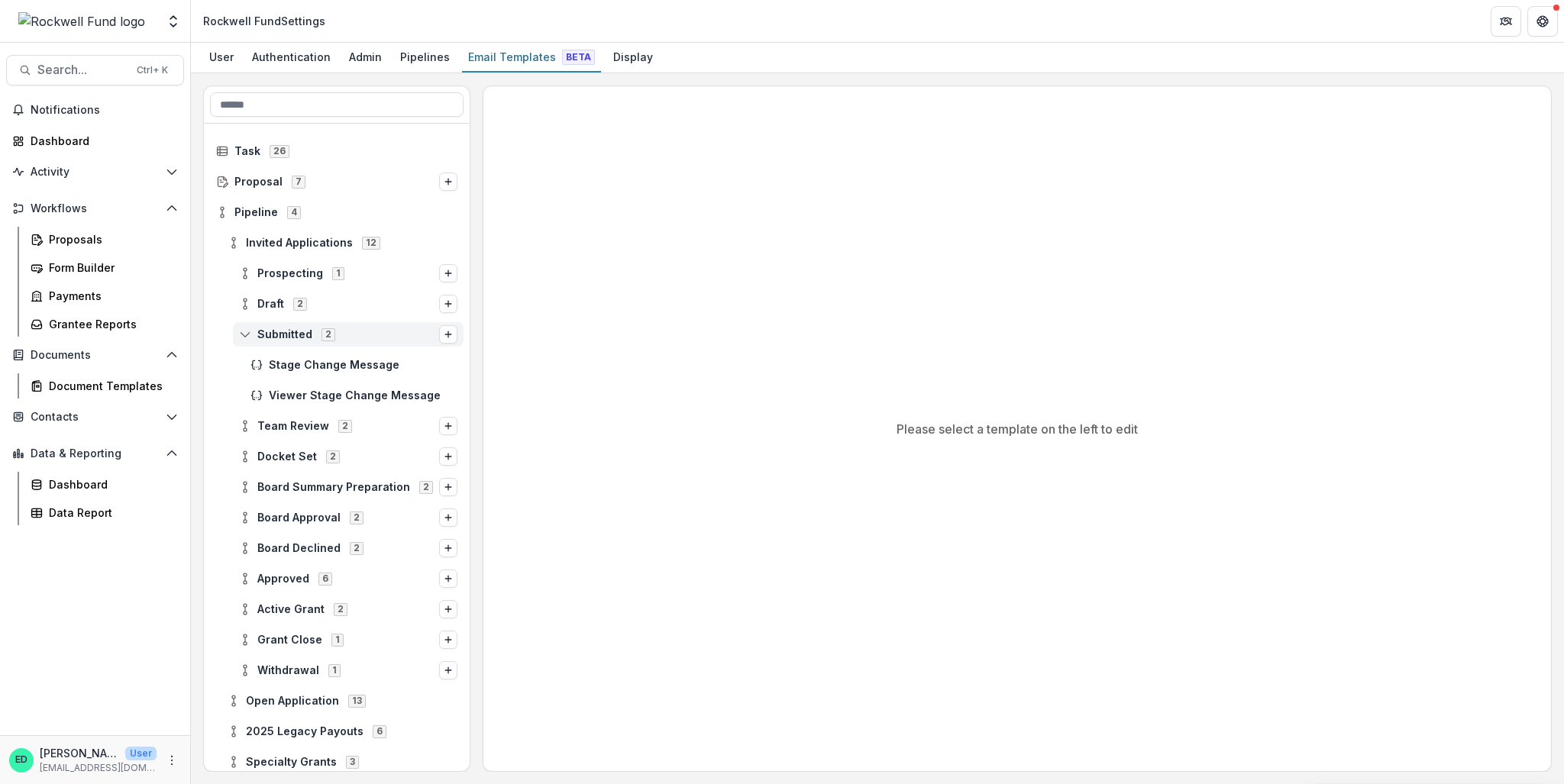
click at [275, 331] on span "Submitted" at bounding box center [285, 335] width 55 height 13
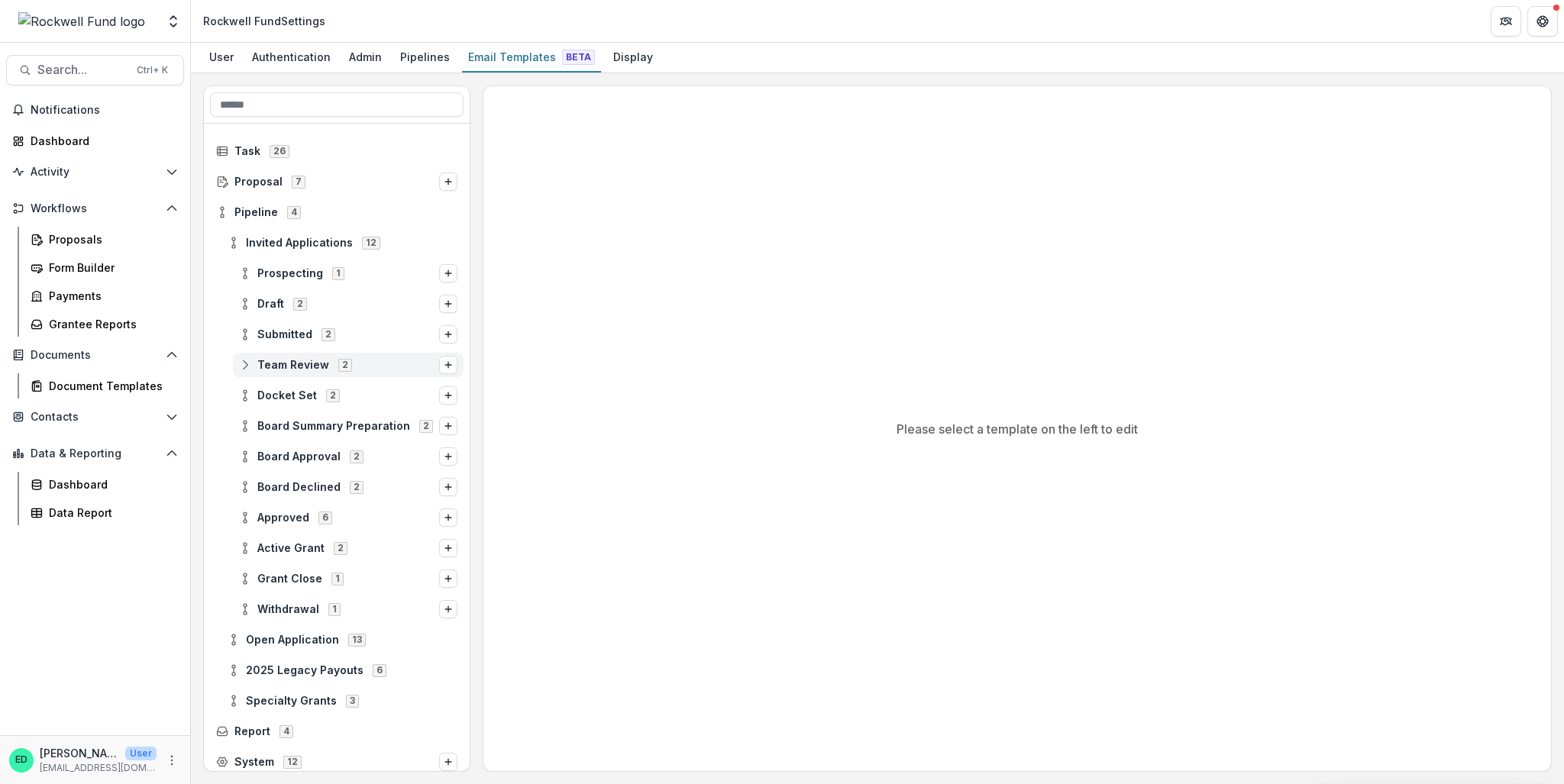
click at [281, 370] on span "Team Review" at bounding box center [293, 366] width 72 height 13
click at [414, 50] on div "Pipelines" at bounding box center [425, 56] width 62 height 22
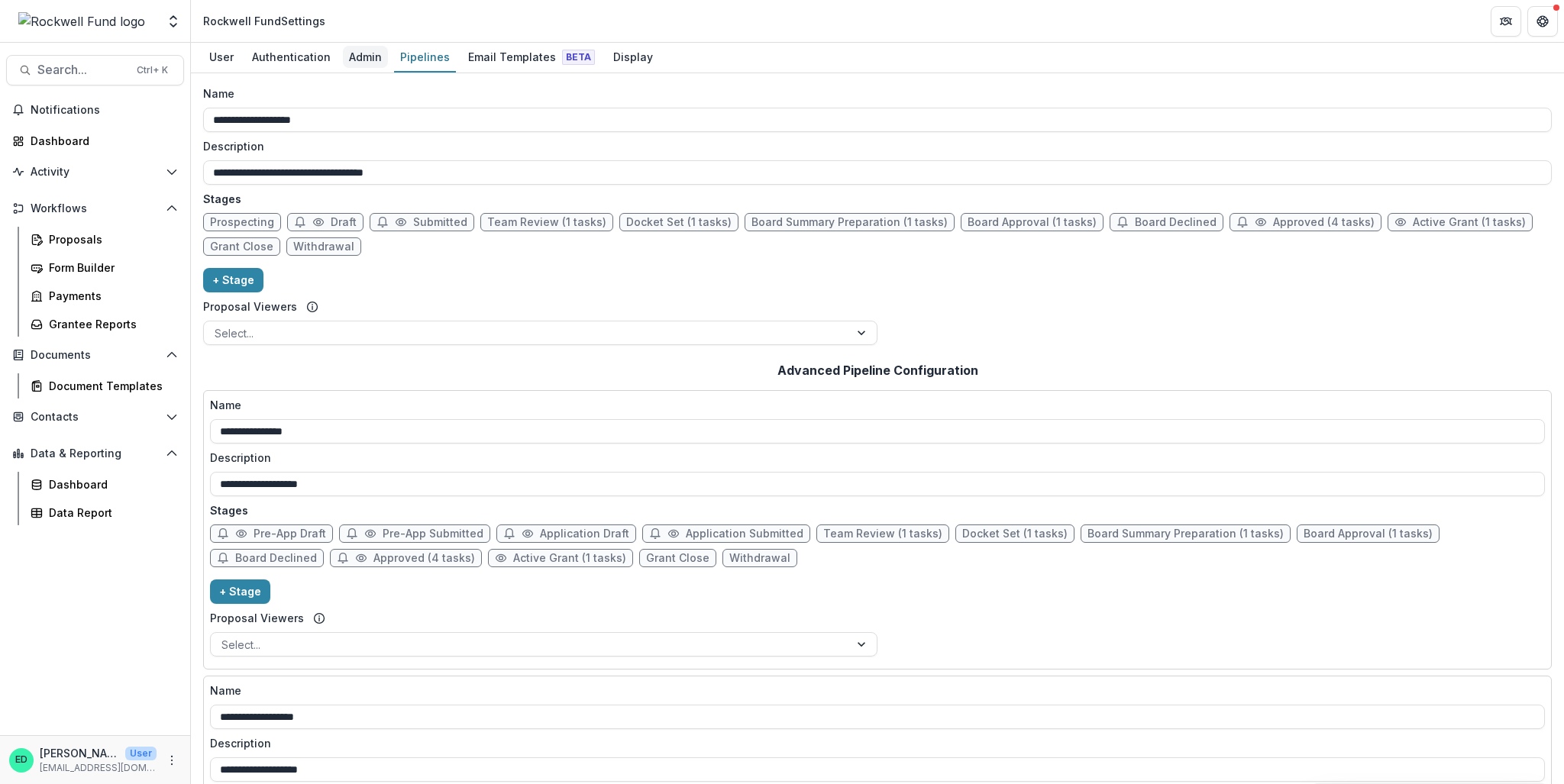
click at [355, 55] on div "Admin" at bounding box center [365, 56] width 45 height 22
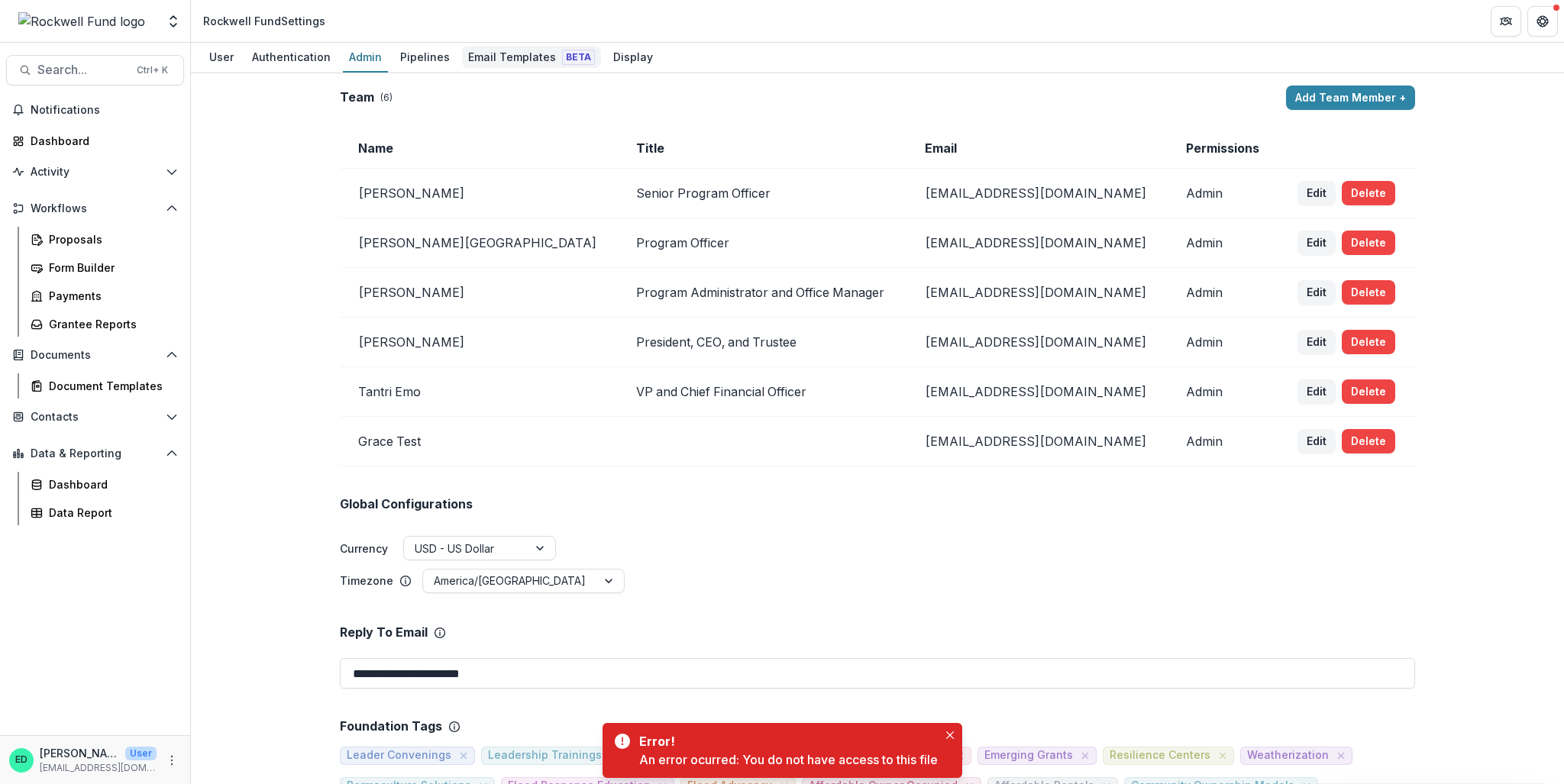
click at [462, 50] on div "Email Templates Beta" at bounding box center [531, 56] width 139 height 22
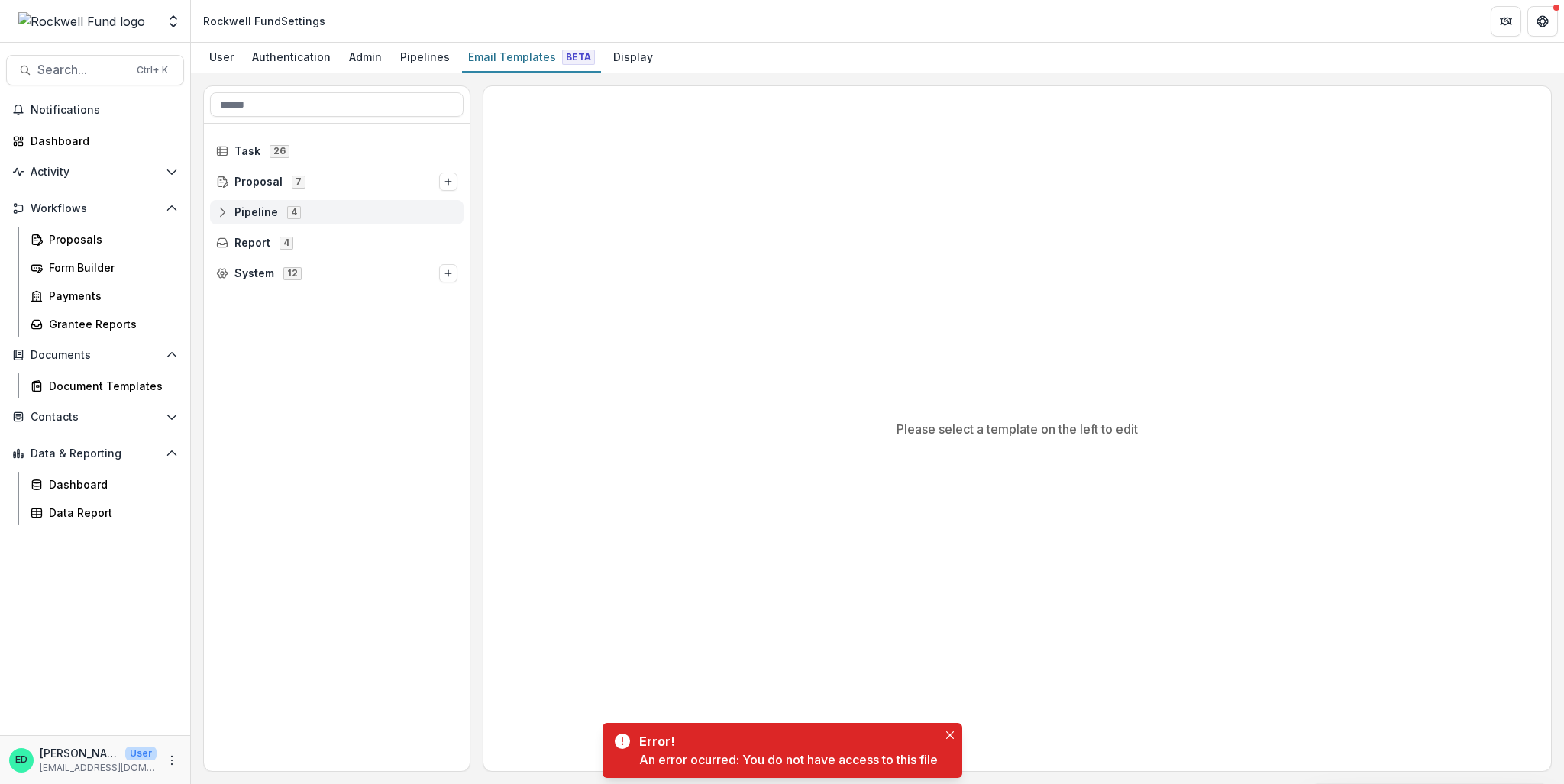
click at [275, 208] on span "Pipeline" at bounding box center [256, 212] width 43 height 13
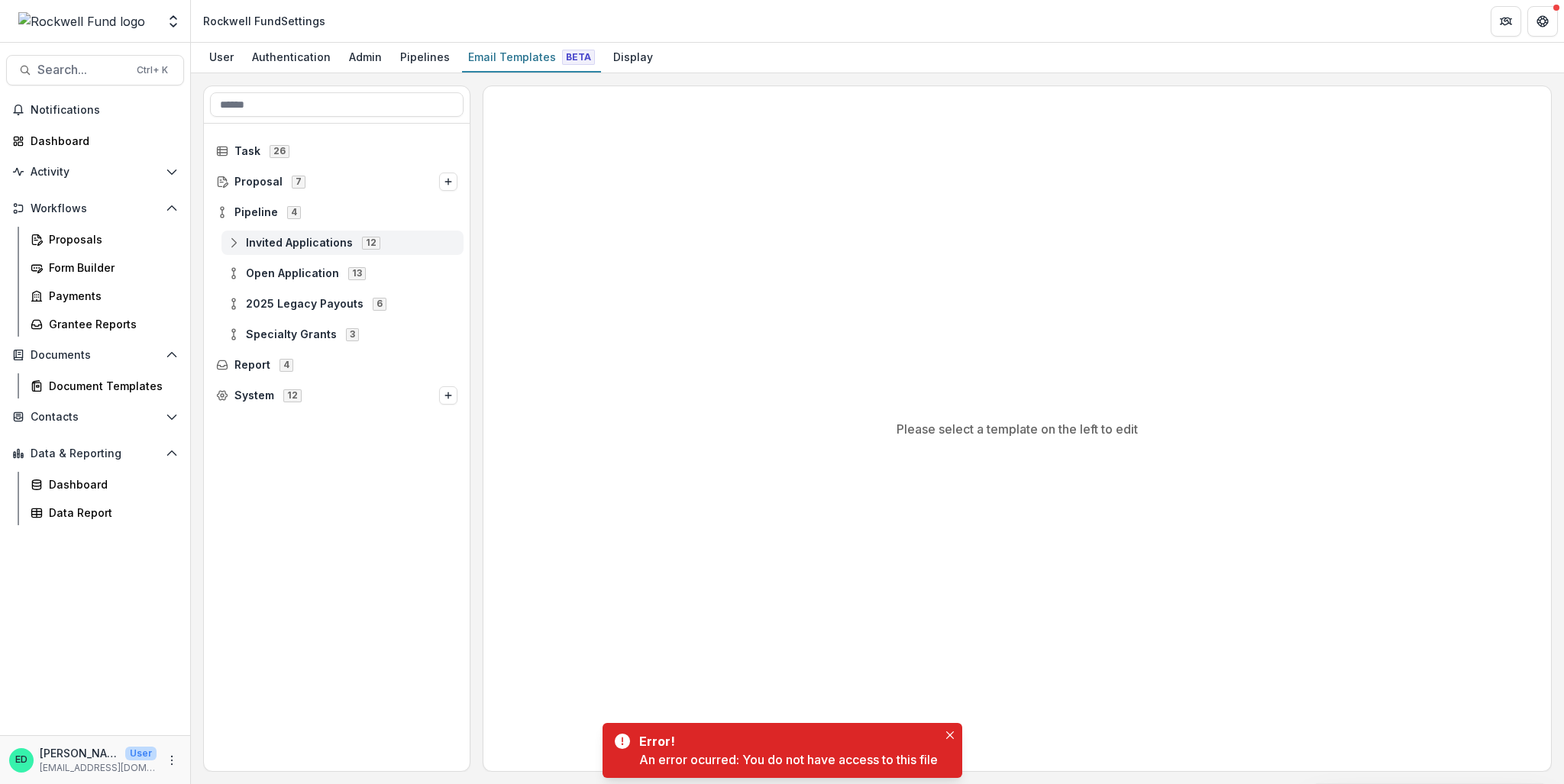
click at [293, 251] on div "Invited Applications 12" at bounding box center [342, 243] width 242 height 24
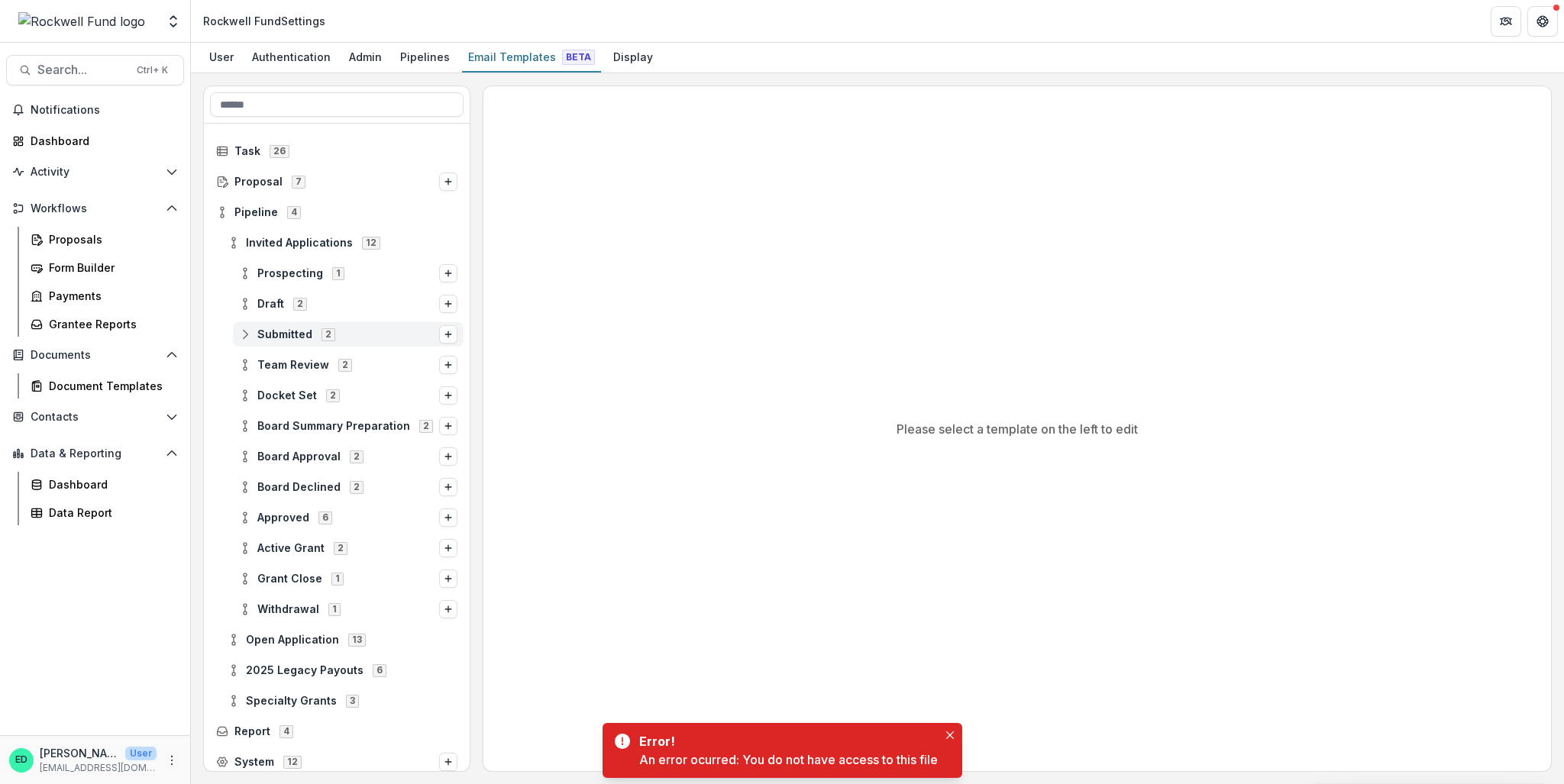
click at [292, 339] on span "Submitted" at bounding box center [285, 335] width 55 height 13
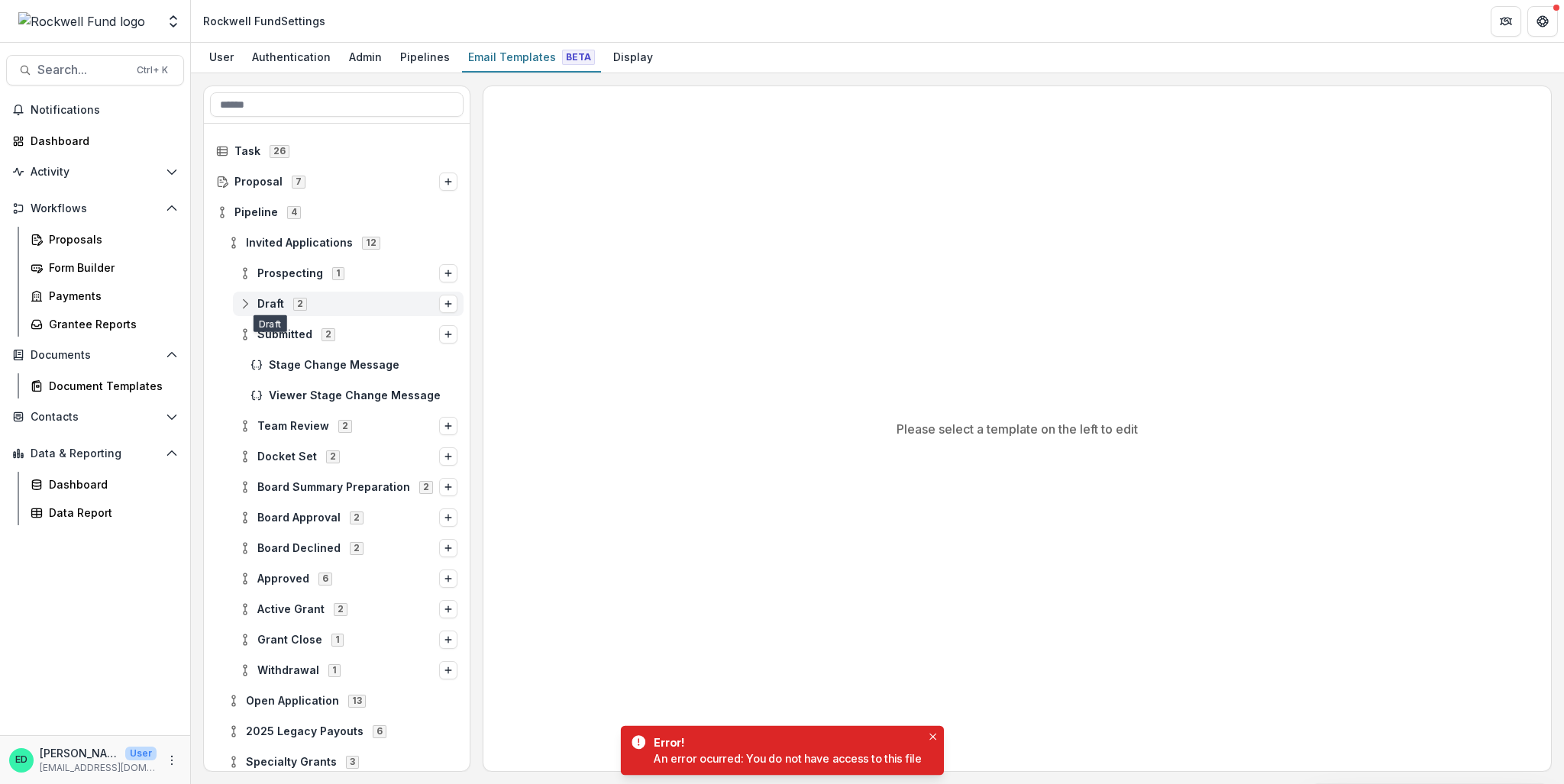
click at [273, 306] on span "Draft" at bounding box center [270, 304] width 27 height 13
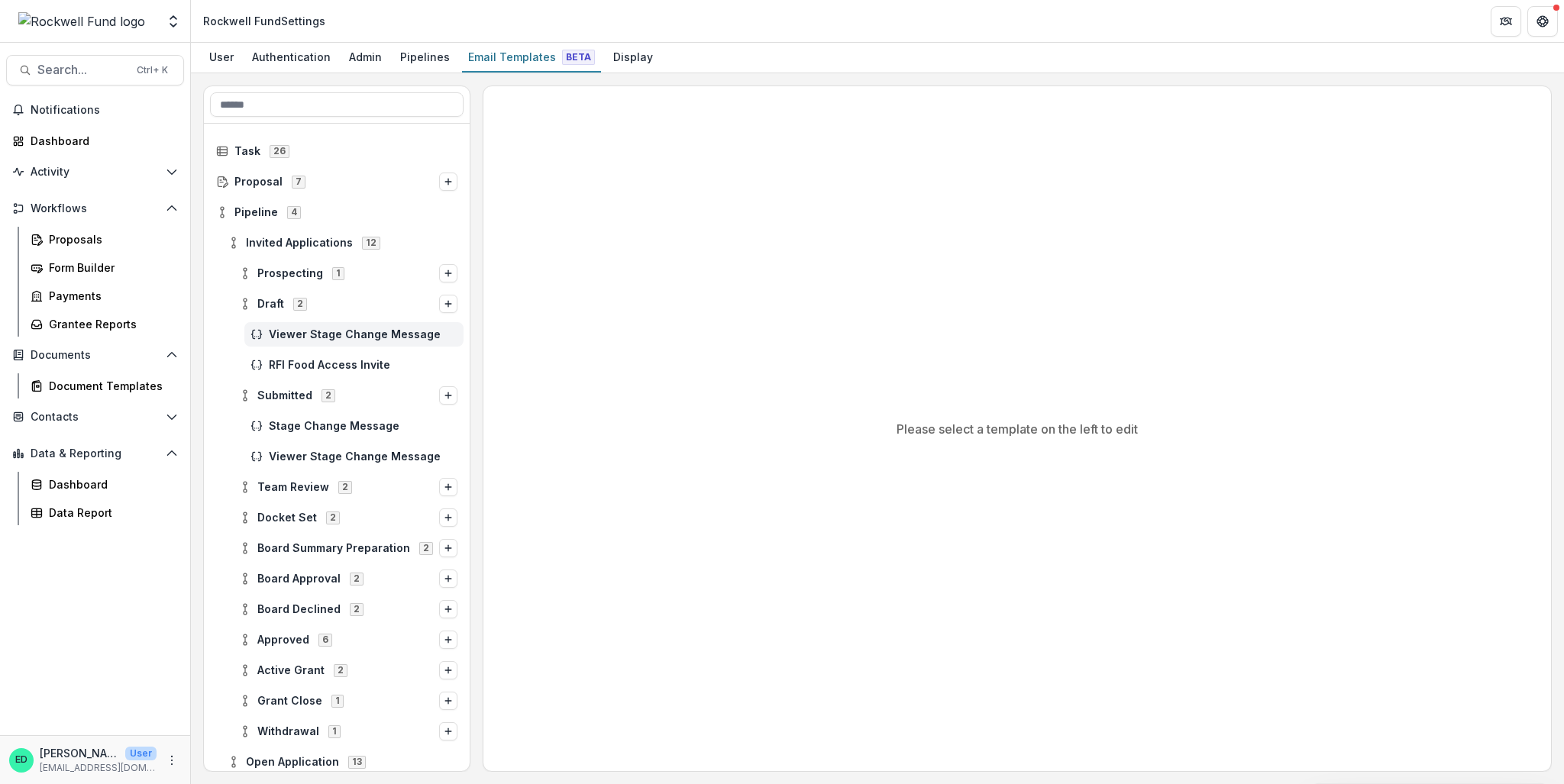
click at [349, 324] on div "Viewer Stage Change Message" at bounding box center [354, 335] width 219 height 24
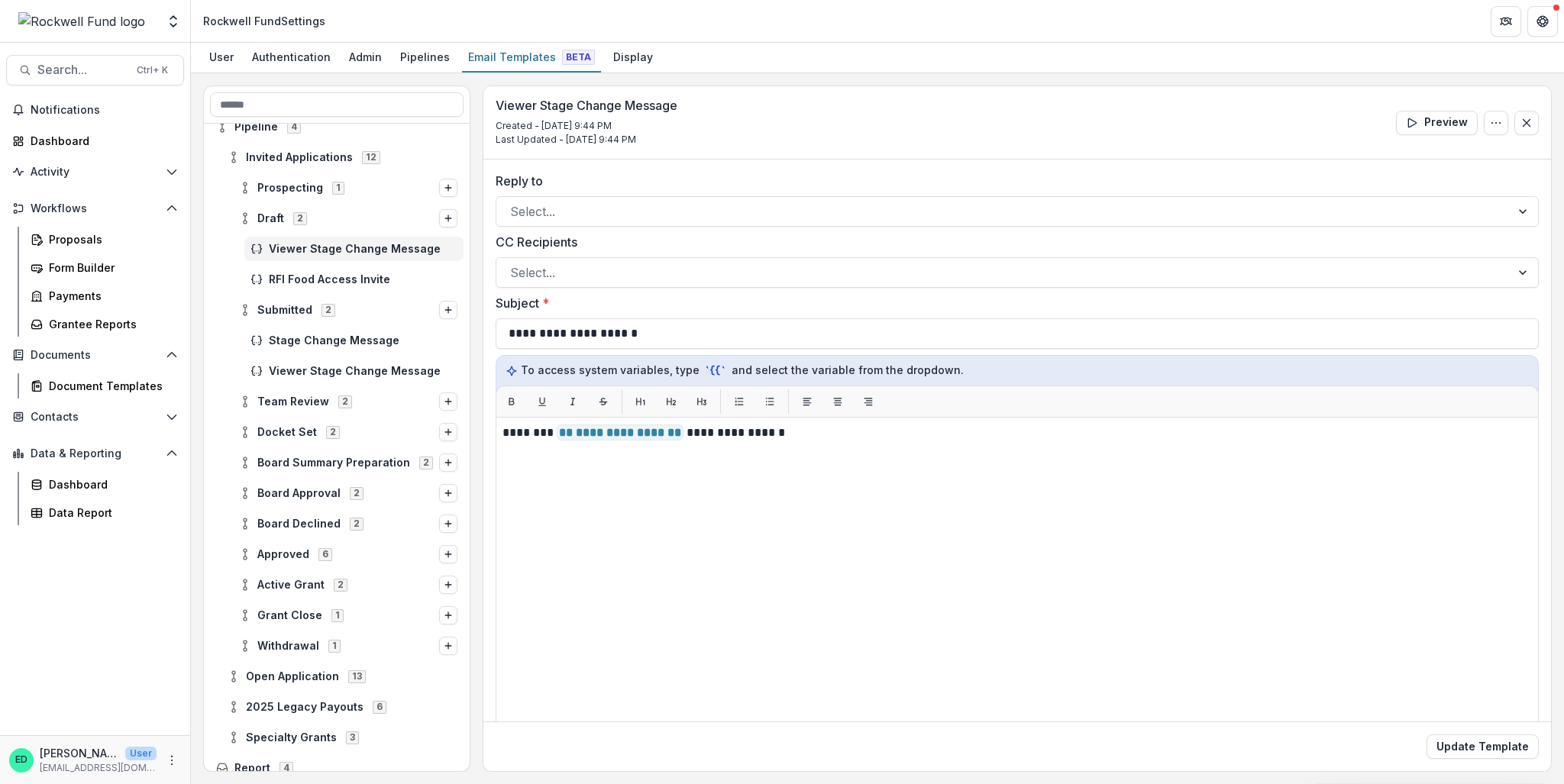
scroll to position [126, 0]
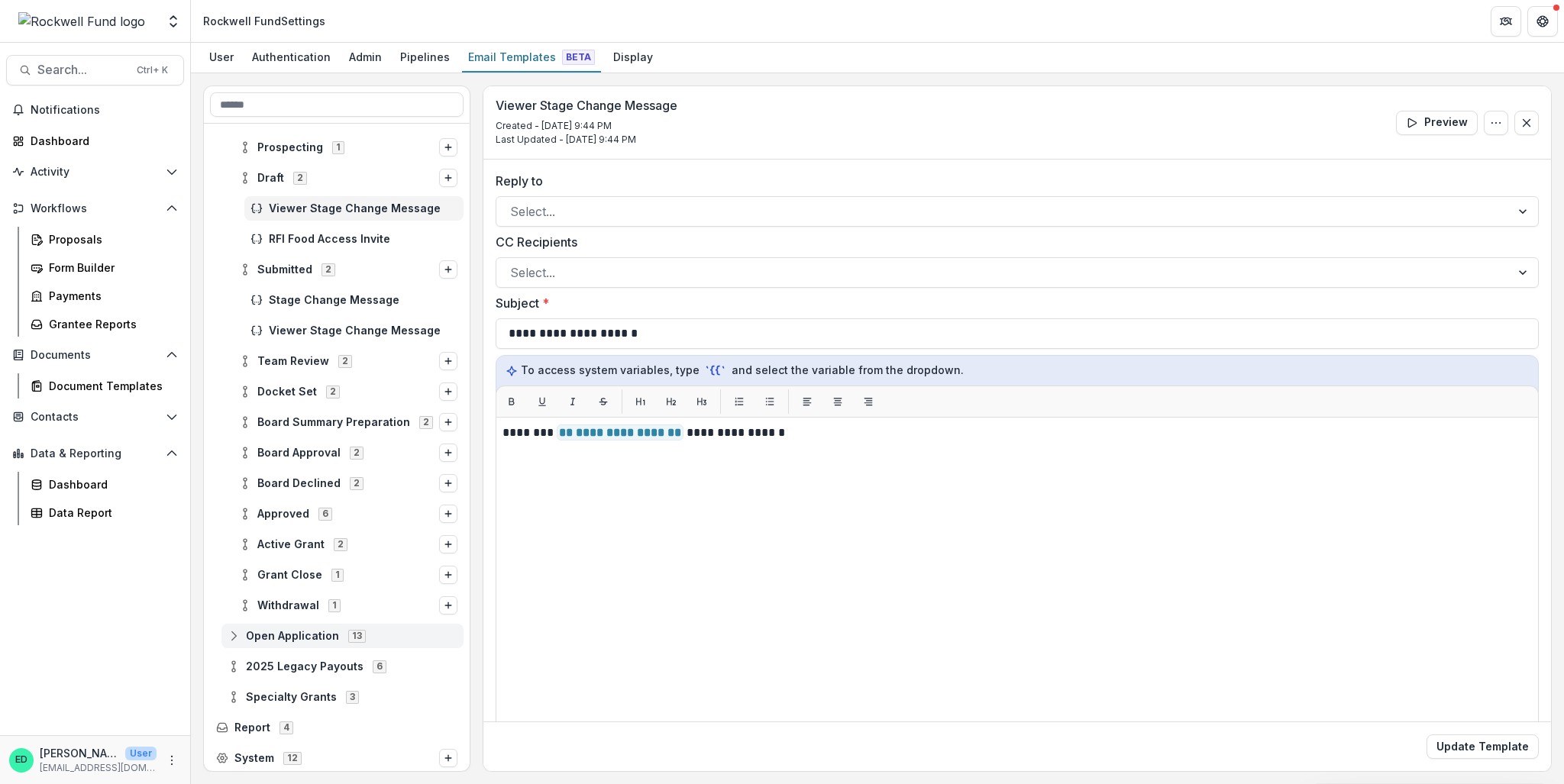
click at [297, 563] on span "Open Application" at bounding box center [292, 637] width 93 height 13
click at [311, 563] on span "Pre-App Draft" at bounding box center [294, 667] width 74 height 13
click at [312, 563] on span "RFI Open Application" at bounding box center [363, 698] width 189 height 13
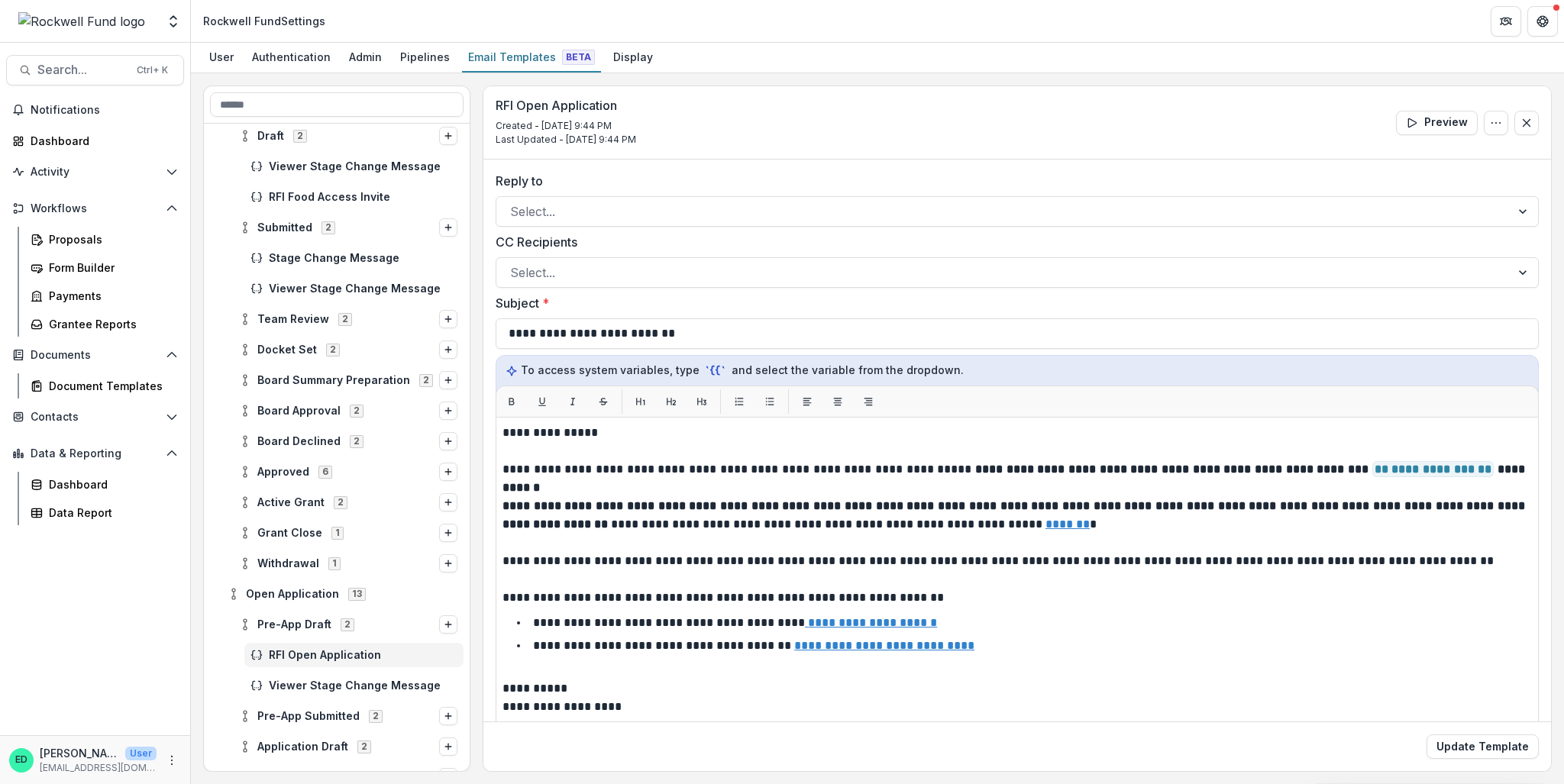
scroll to position [202, 0]
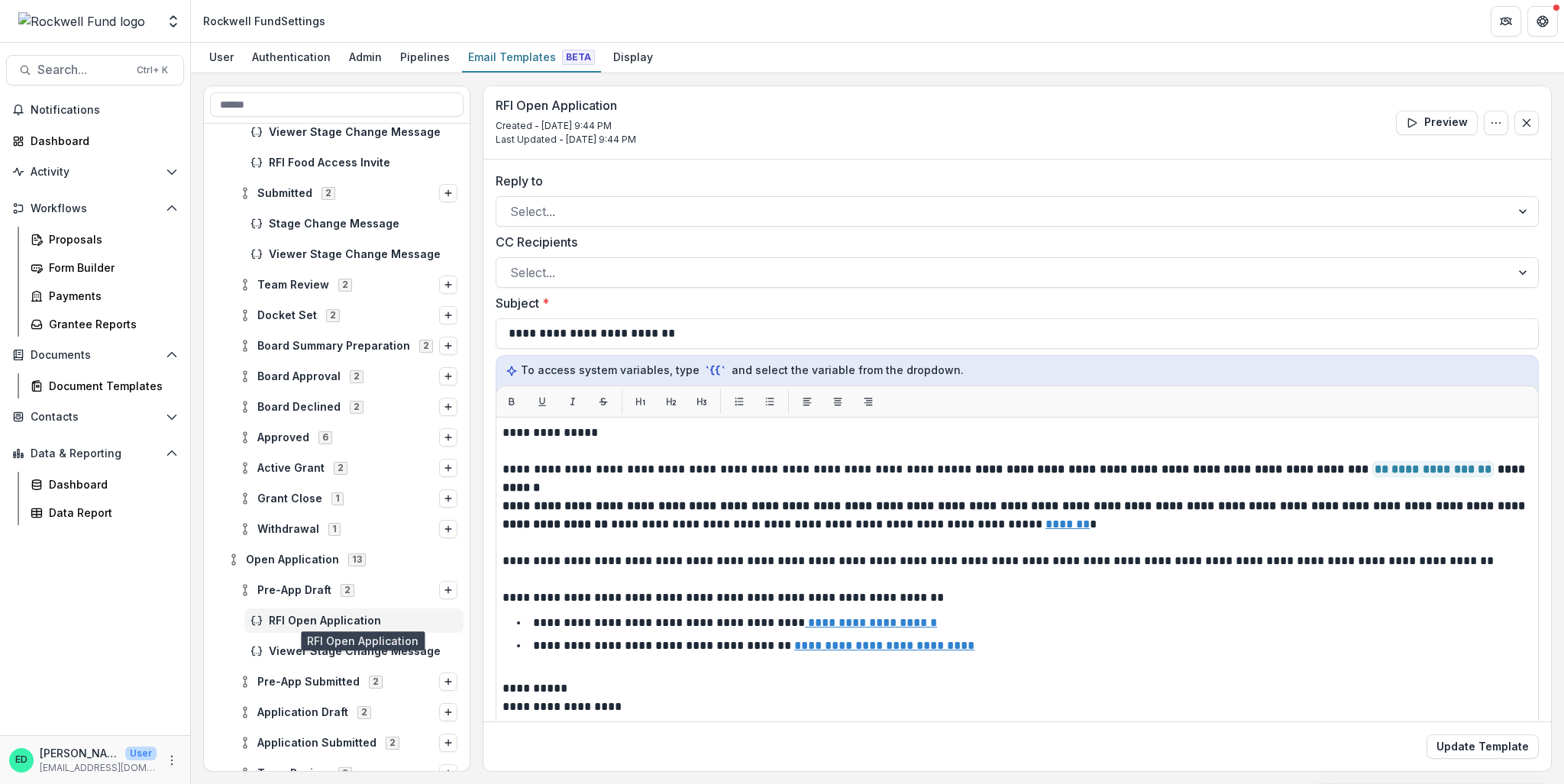
click at [304, 563] on span "RFI Open Application" at bounding box center [363, 621] width 189 height 13
click at [316, 563] on span "Viewer Stage Change Message" at bounding box center [363, 651] width 189 height 13
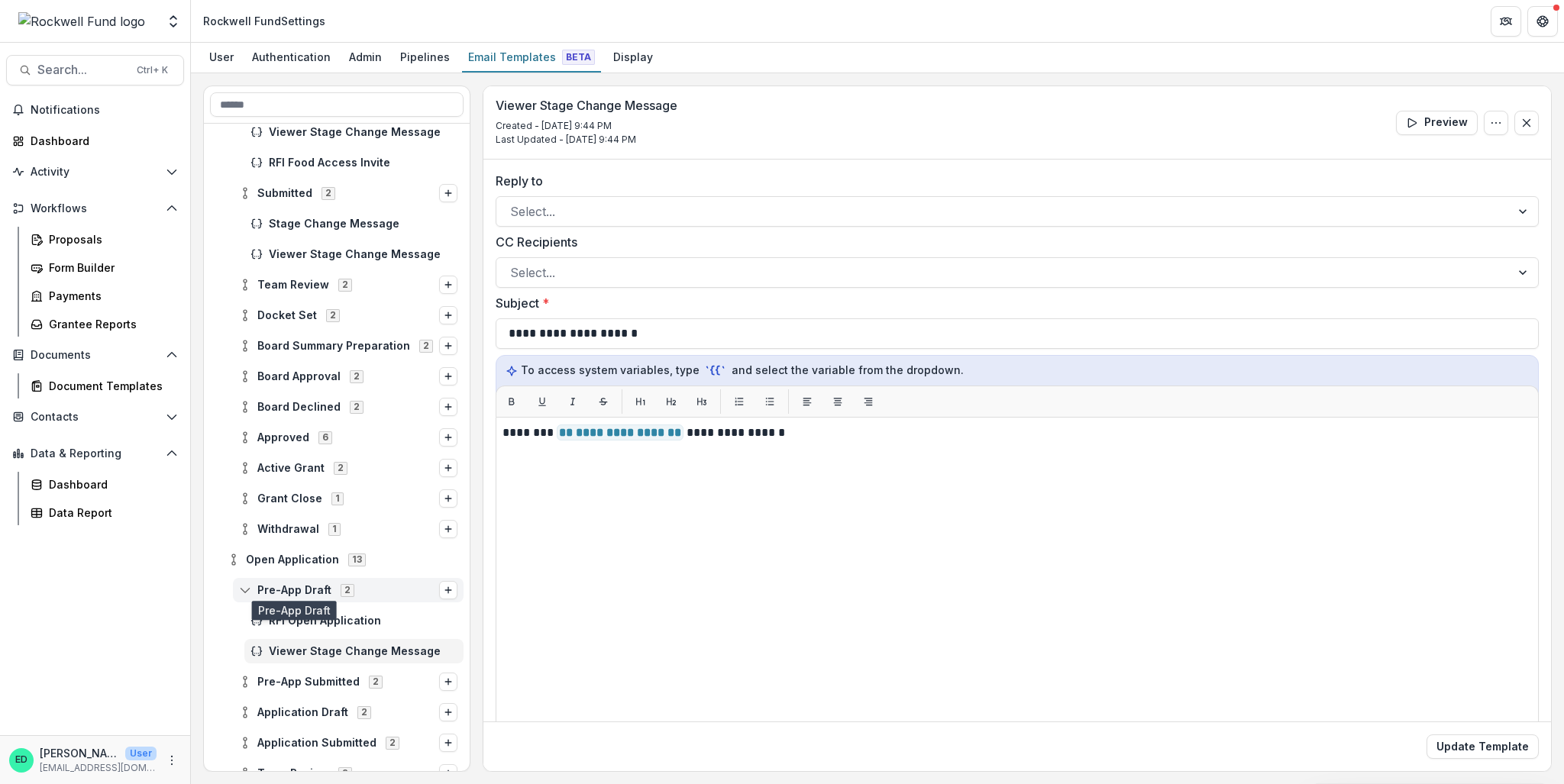
click at [312, 563] on span "Pre-App Draft" at bounding box center [294, 590] width 74 height 13
click at [313, 563] on span "Pre-App Submitted" at bounding box center [309, 621] width 103 height 13
click at [321, 563] on span "RFI Open Application Materials" at bounding box center [363, 651] width 189 height 13
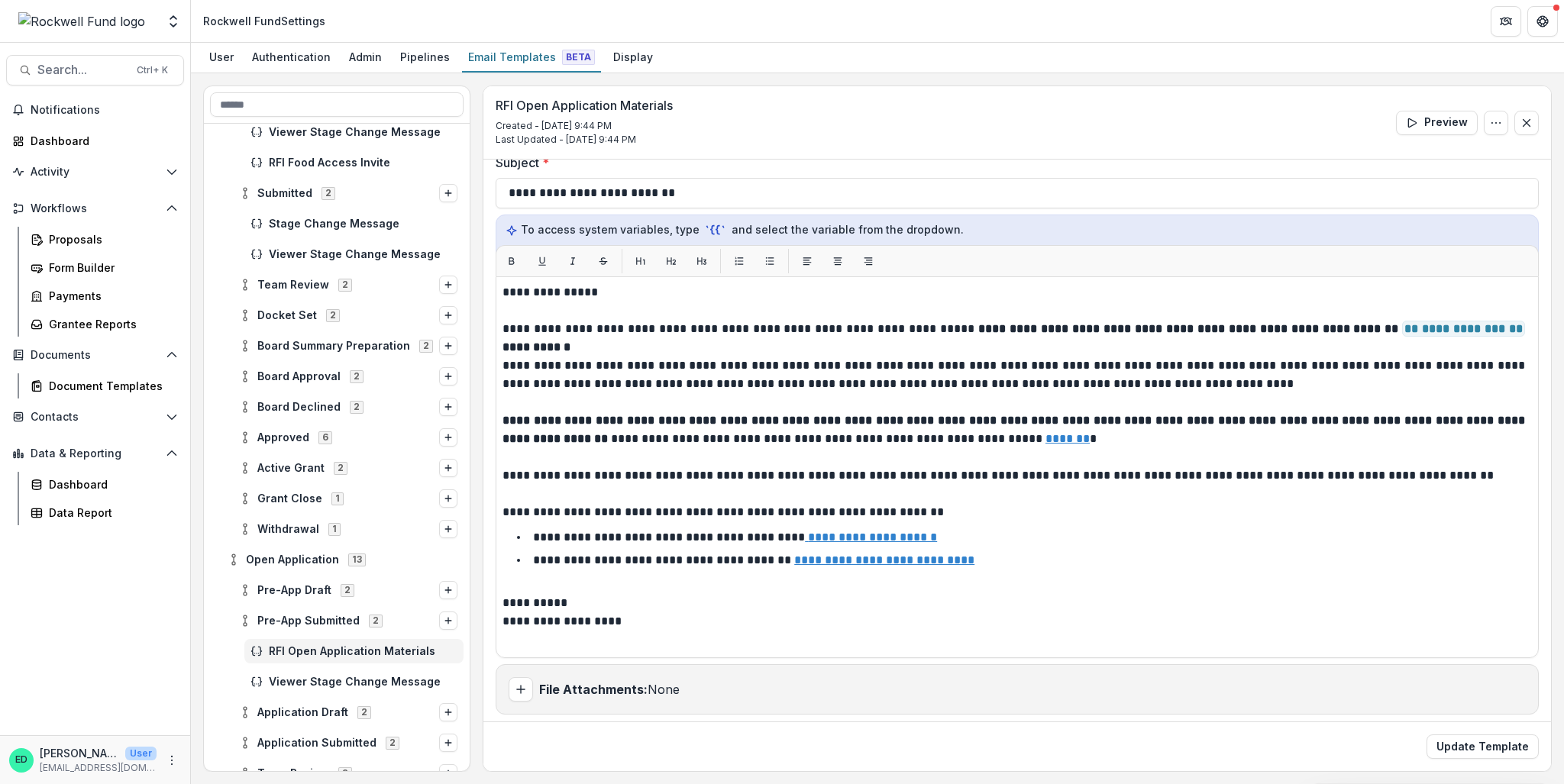
scroll to position [142, 0]
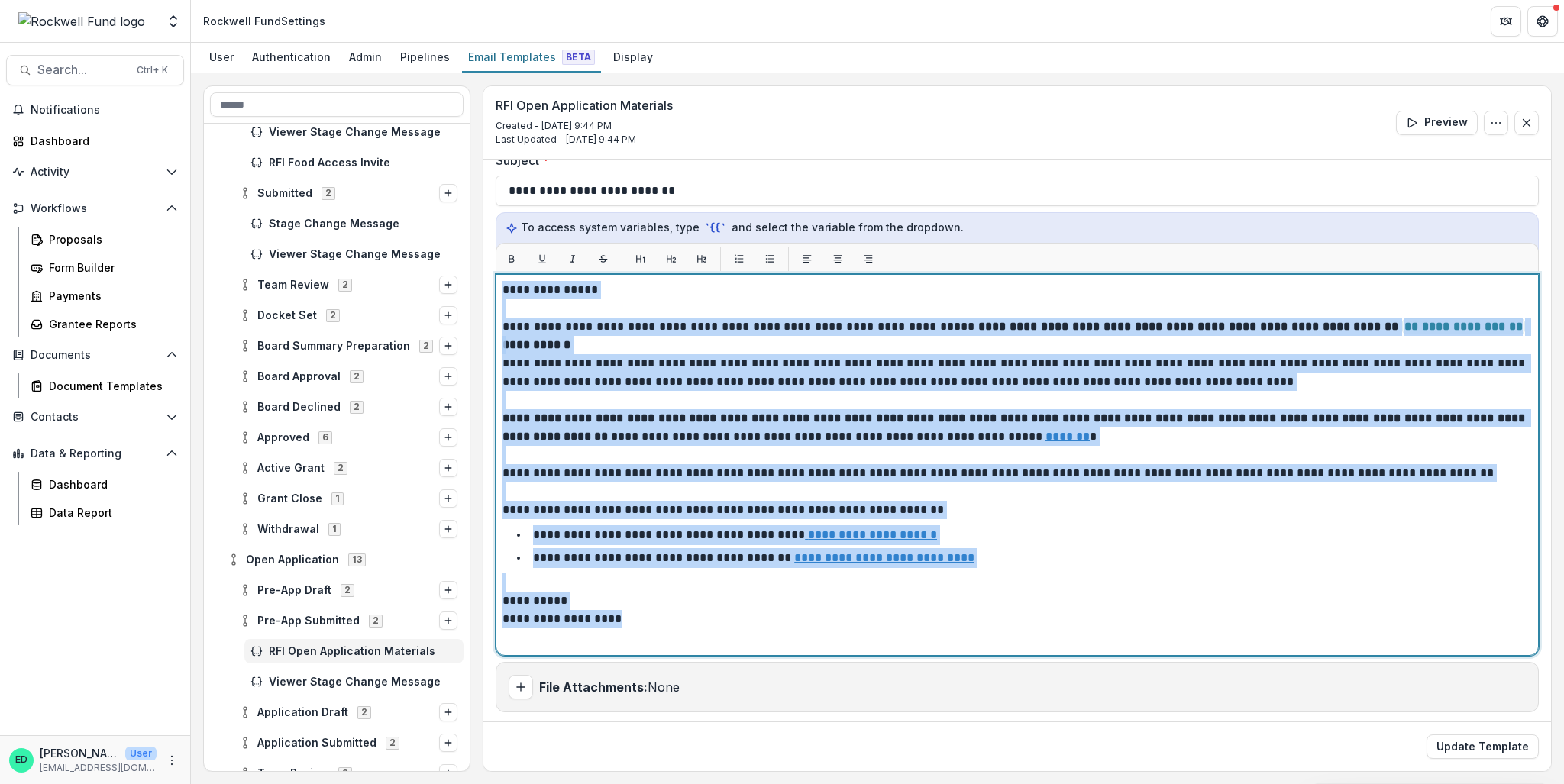
drag, startPoint x: 620, startPoint y: 619, endPoint x: 488, endPoint y: 264, distance: 378.7
click at [488, 264] on div "**********" at bounding box center [1017, 370] width 1068 height 707
click at [555, 325] on p "**********" at bounding box center [1015, 326] width 1026 height 19
drag, startPoint x: 582, startPoint y: 606, endPoint x: 503, endPoint y: 326, distance: 290.9
click at [503, 326] on div "**********" at bounding box center [1017, 465] width 1030 height 368
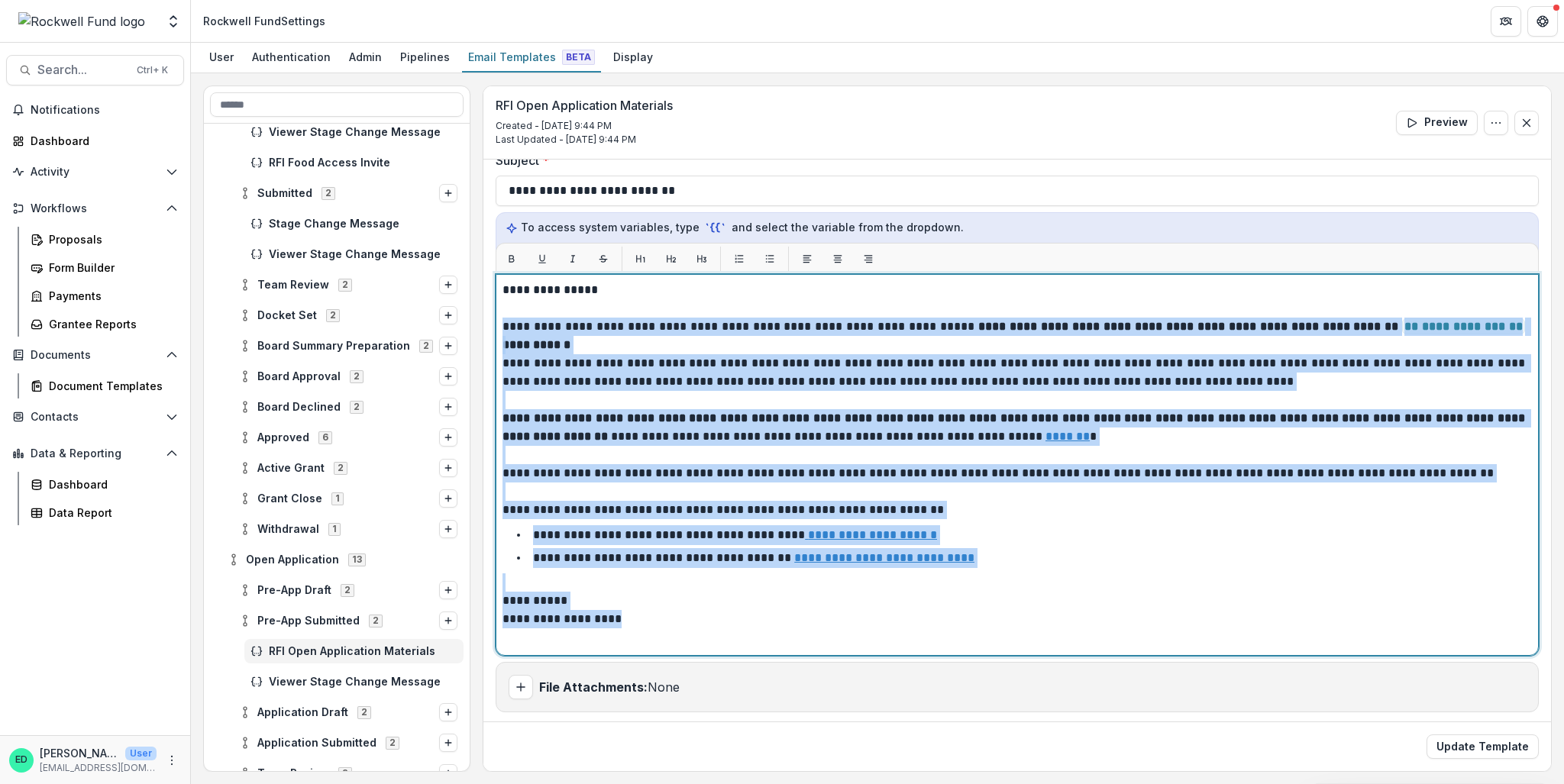
drag, startPoint x: 662, startPoint y: 596, endPoint x: 771, endPoint y: 547, distance: 119.5
click at [661, 563] on p "**********" at bounding box center [1015, 601] width 1026 height 19
click at [1027, 559] on li "**********" at bounding box center [1026, 558] width 1011 height 20
click at [1035, 563] on p "**********" at bounding box center [1015, 601] width 1026 height 19
click at [646, 383] on p "**********" at bounding box center [1015, 372] width 1026 height 37
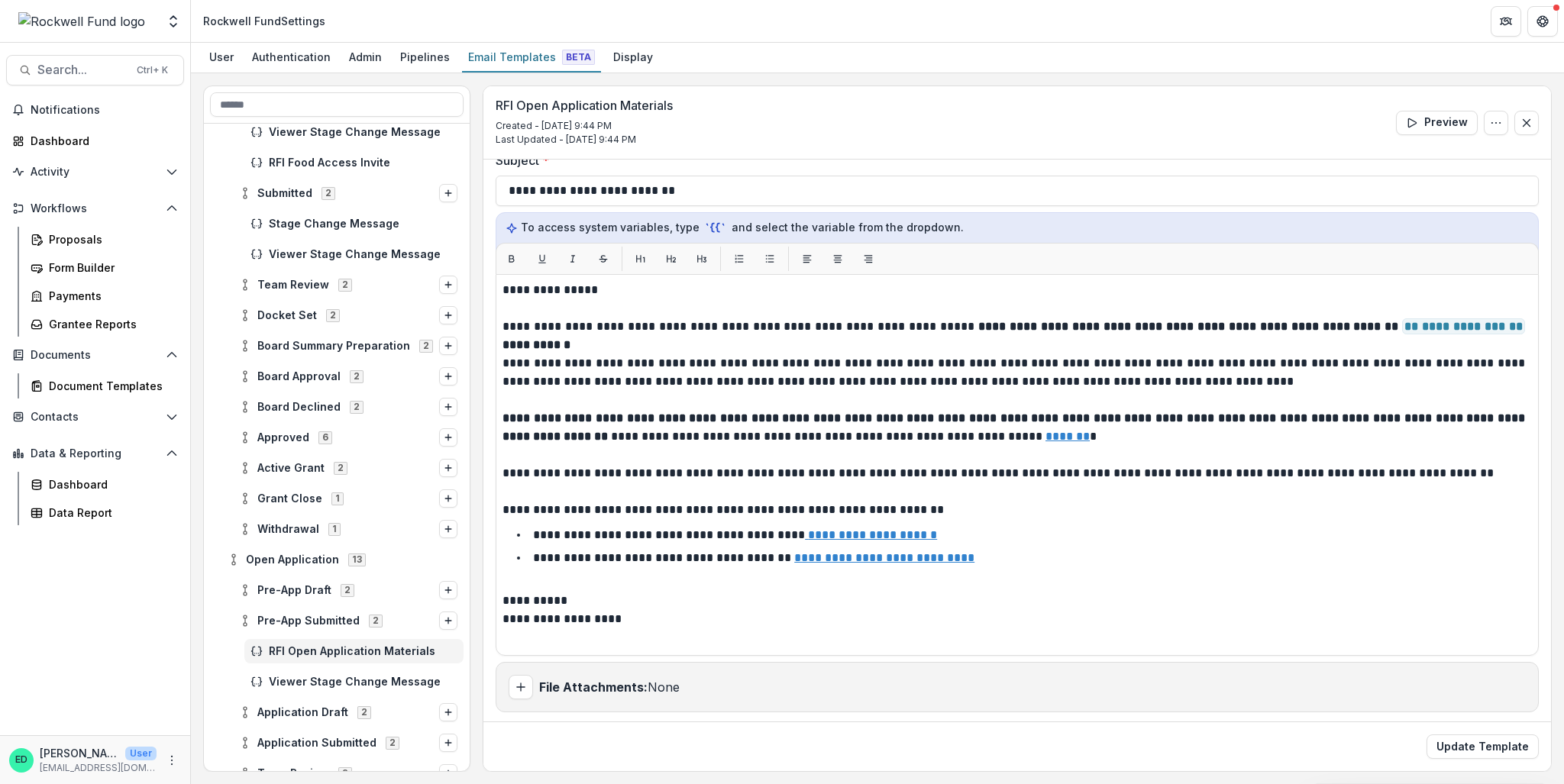
click at [1030, 108] on div "RFI Open Application Materials Created - Jul 10, 2025 @ 9:44 PM Last Updated - …" at bounding box center [1017, 123] width 1068 height 73
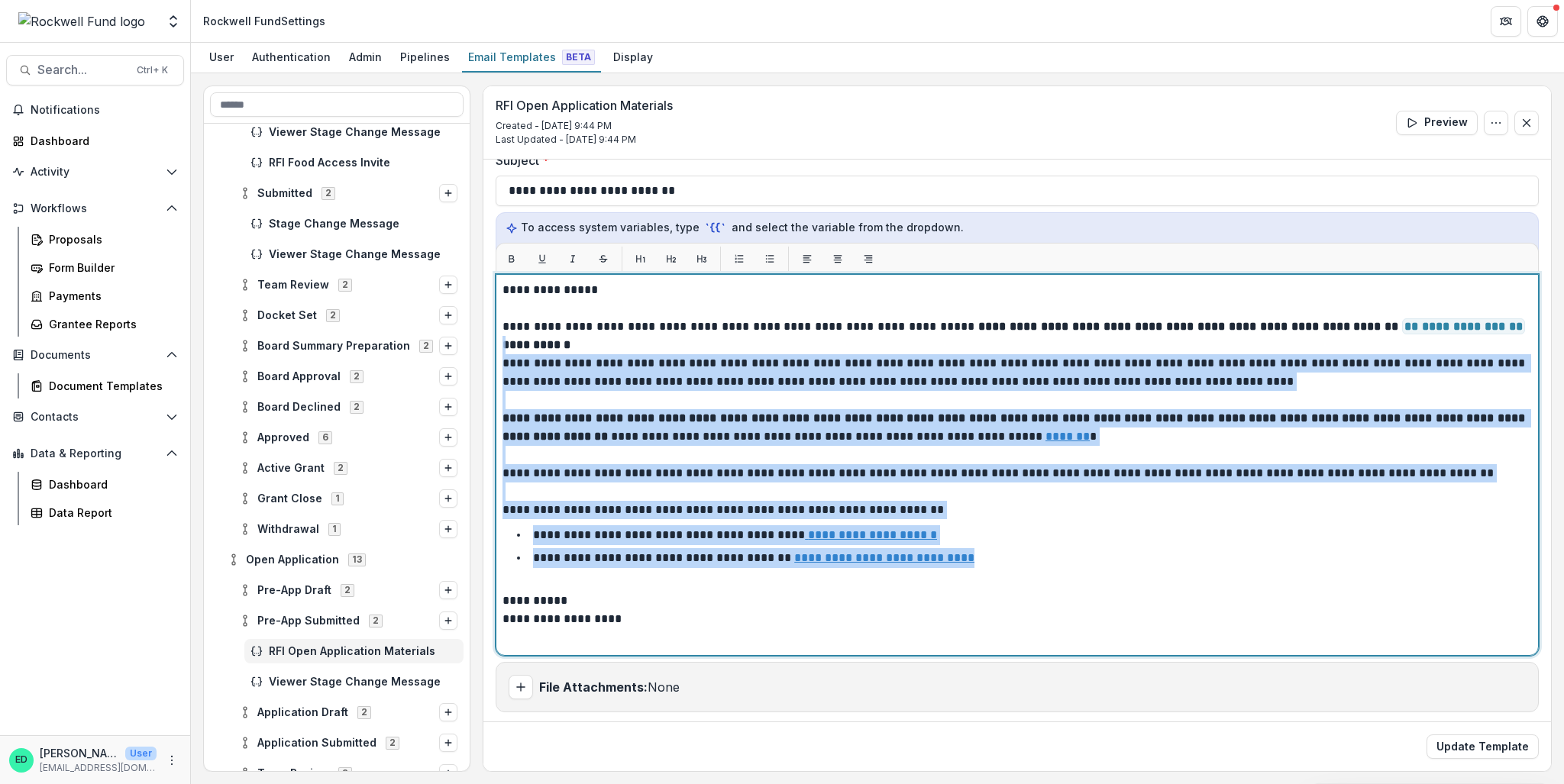
drag, startPoint x: 993, startPoint y: 557, endPoint x: 477, endPoint y: 339, distance: 560.2
click at [477, 339] on div "**********" at bounding box center [877, 428] width 1349 height 686
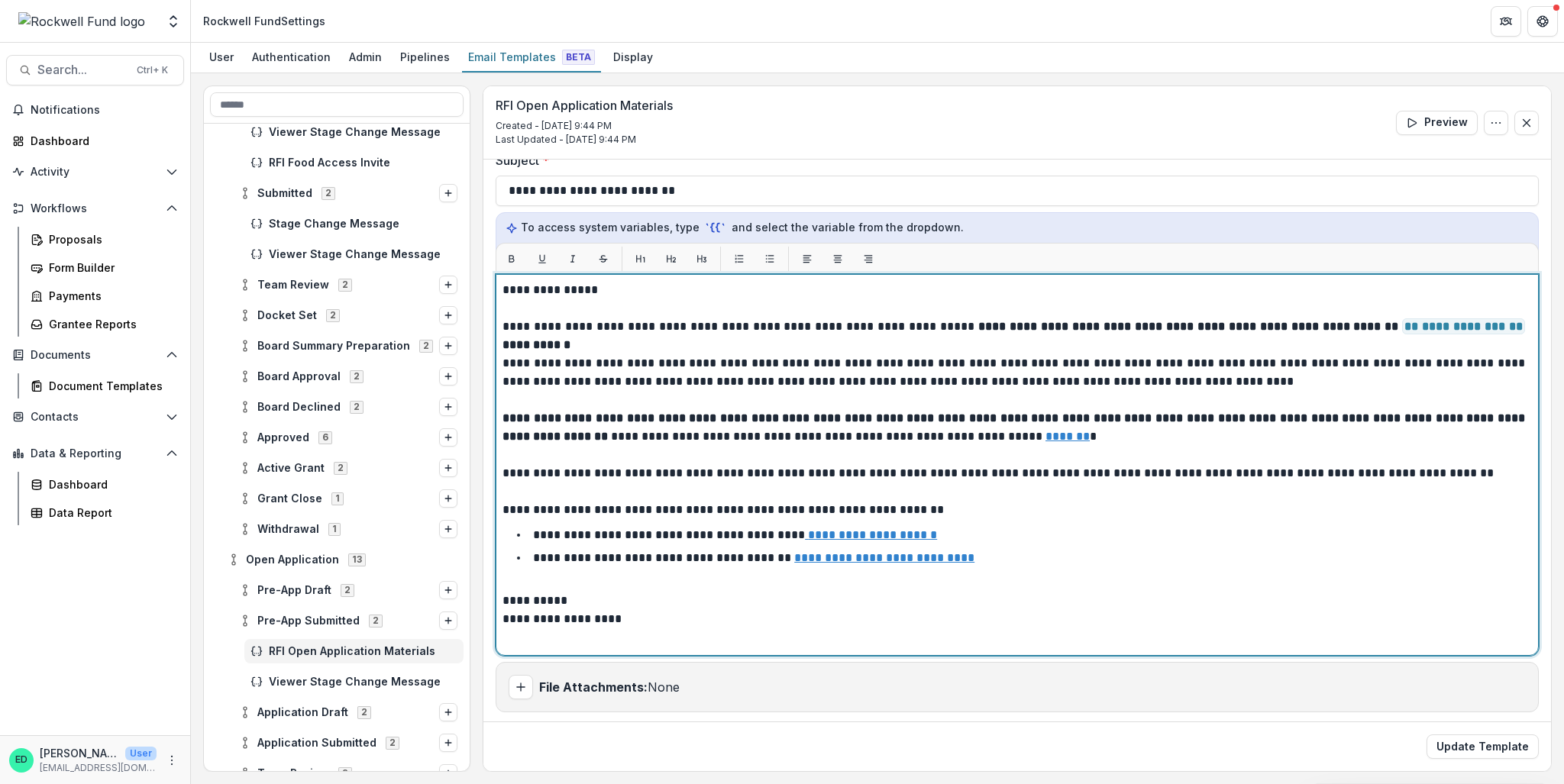
click at [506, 325] on p "**********" at bounding box center [1015, 326] width 1026 height 19
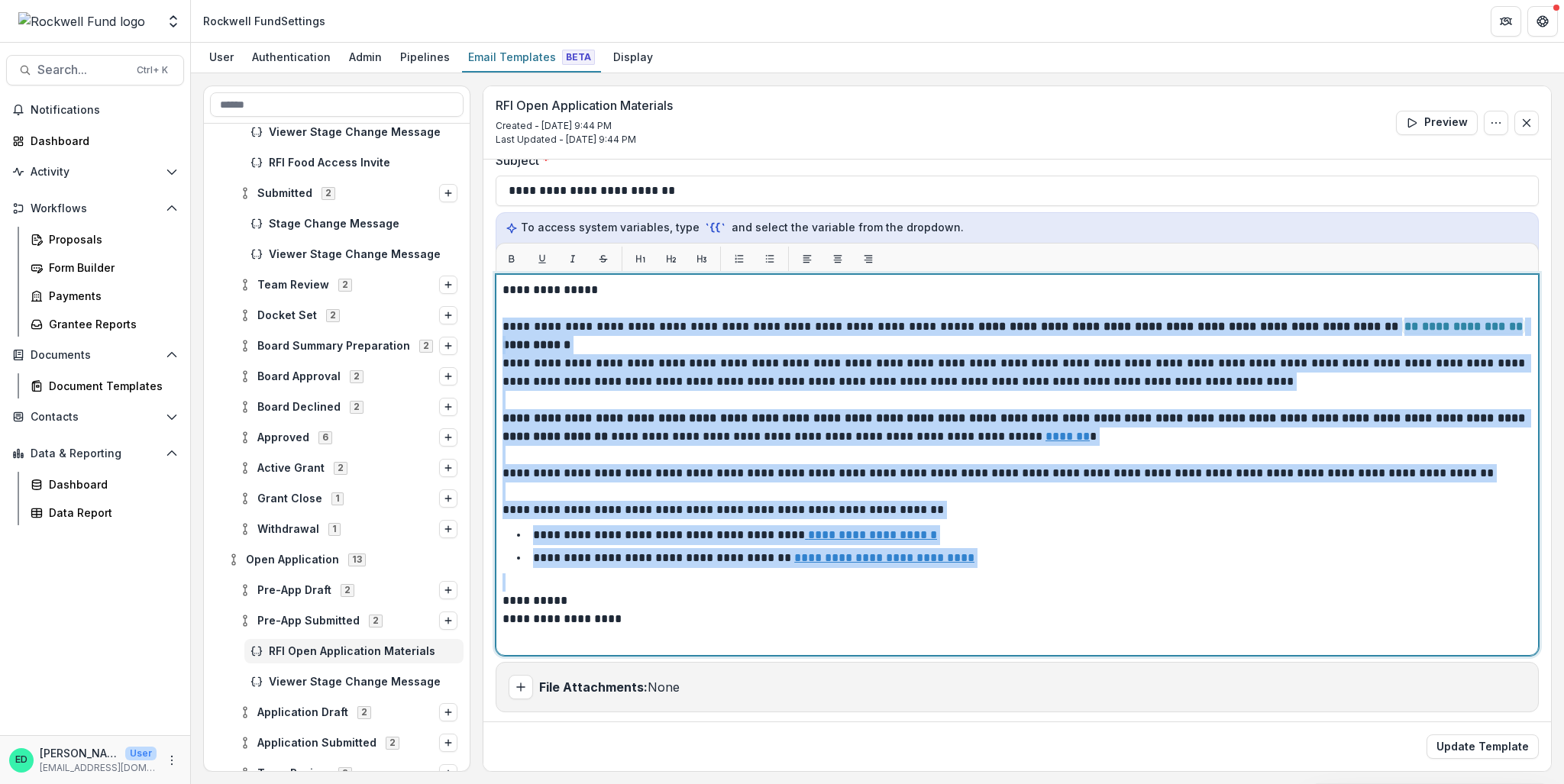
drag, startPoint x: 503, startPoint y: 322, endPoint x: 1002, endPoint y: 541, distance: 544.9
click at [1033, 563] on div "**********" at bounding box center [1017, 465] width 1030 height 368
copy div "**********"
